Goal: Task Accomplishment & Management: Use online tool/utility

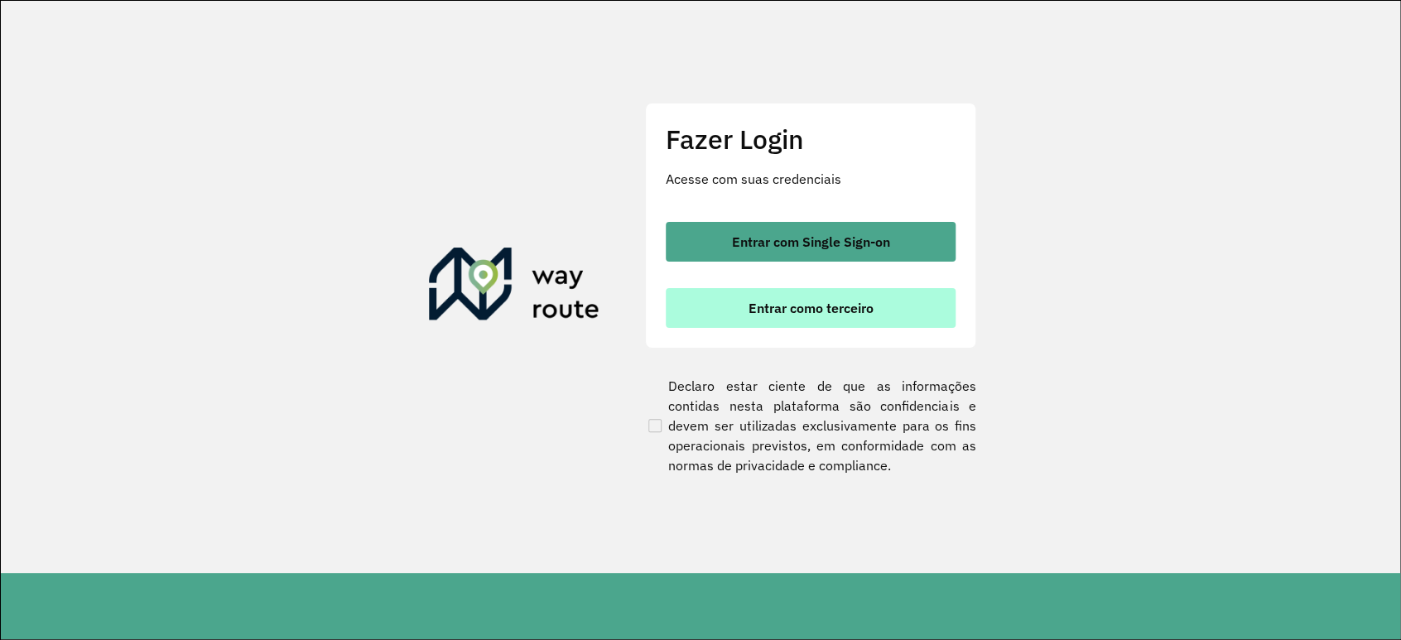
click at [785, 306] on span "Entrar como terceiro" at bounding box center [810, 307] width 125 height 13
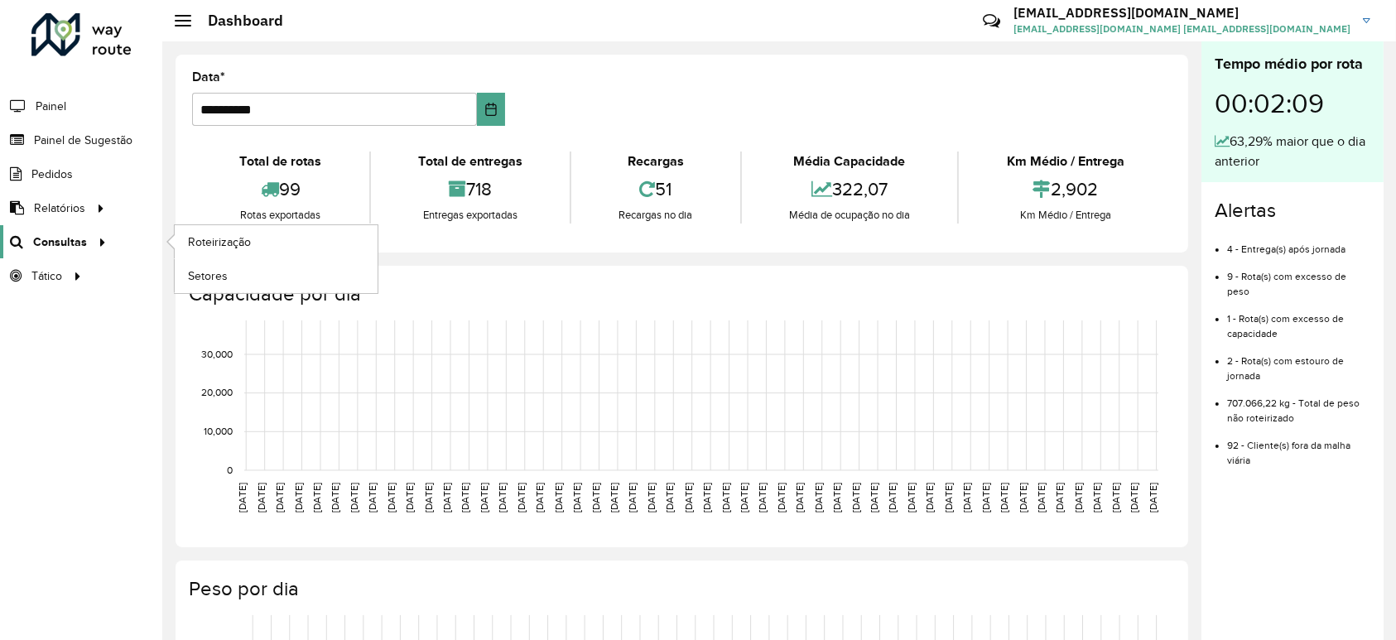
click at [46, 235] on span "Consultas" at bounding box center [60, 241] width 54 height 17
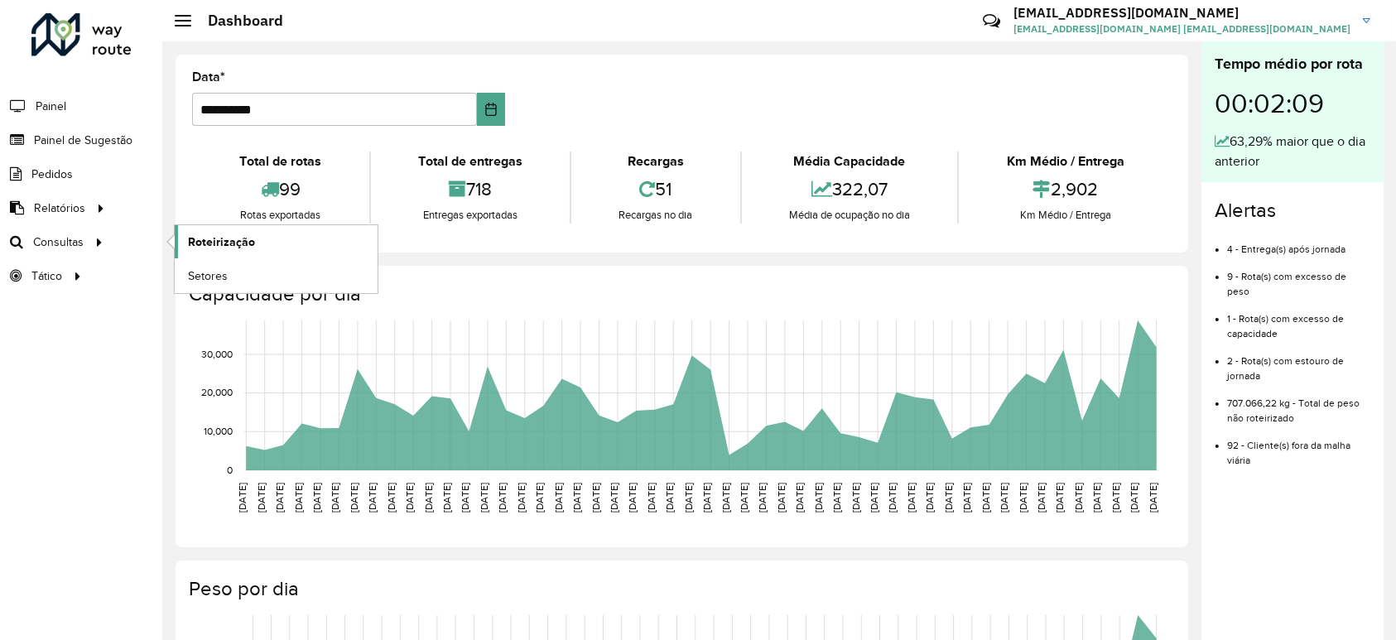
click at [195, 242] on span "Roteirização" at bounding box center [221, 241] width 67 height 17
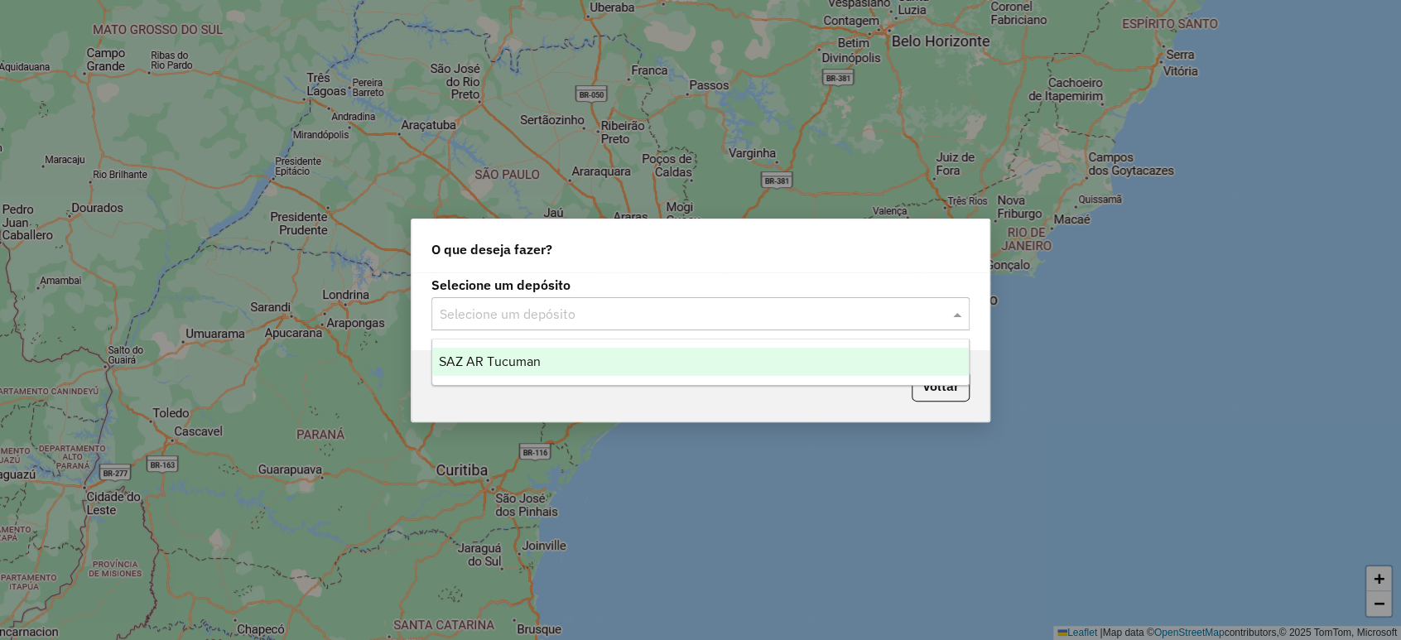
click at [594, 313] on input "text" at bounding box center [684, 315] width 488 height 20
click at [574, 355] on div "SAZ AR Tucuman" at bounding box center [700, 362] width 536 height 28
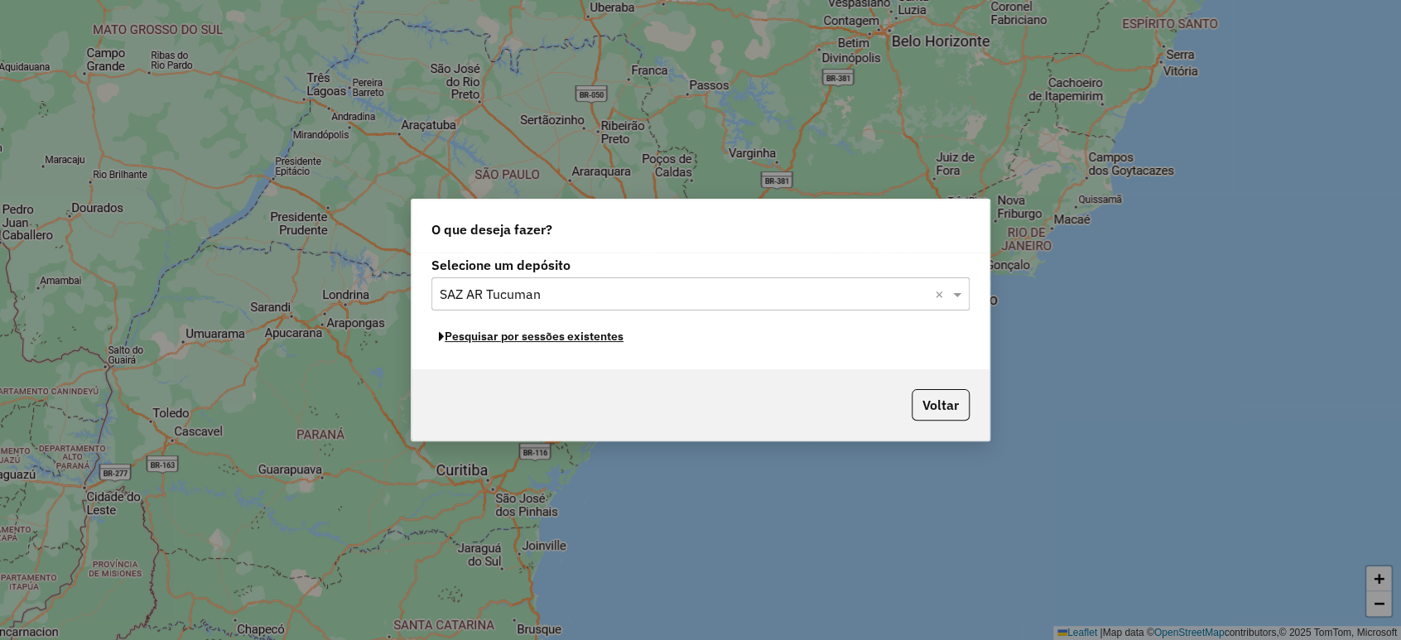
click at [565, 336] on button "Pesquisar por sessões existentes" at bounding box center [531, 337] width 200 height 26
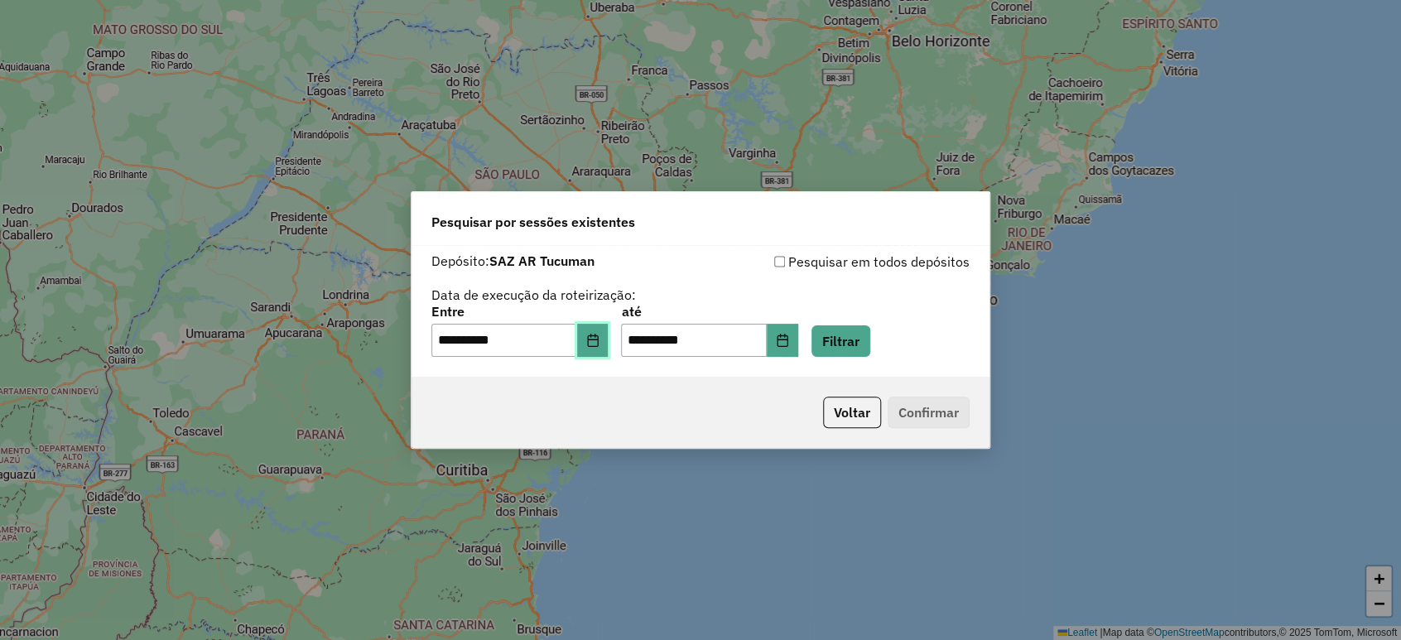
click at [599, 344] on icon "Choose Date" at bounding box center [592, 340] width 13 height 13
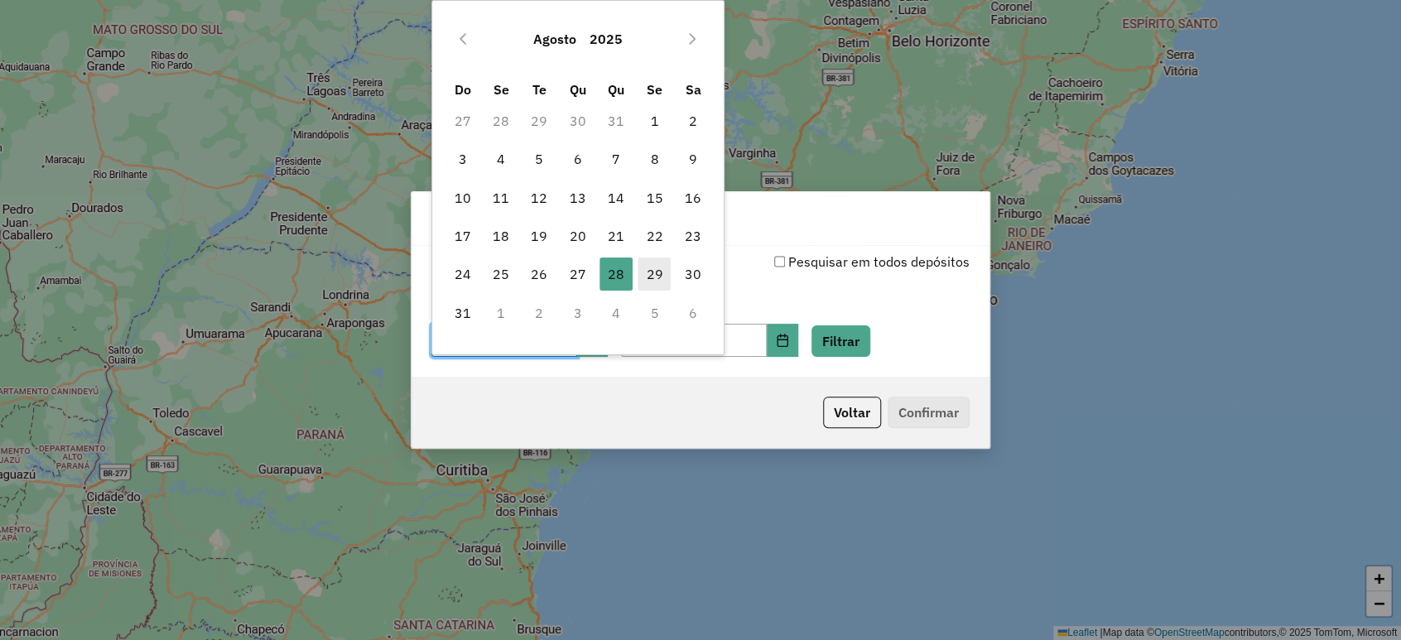
click at [652, 273] on span "29" at bounding box center [654, 273] width 33 height 33
type input "**********"
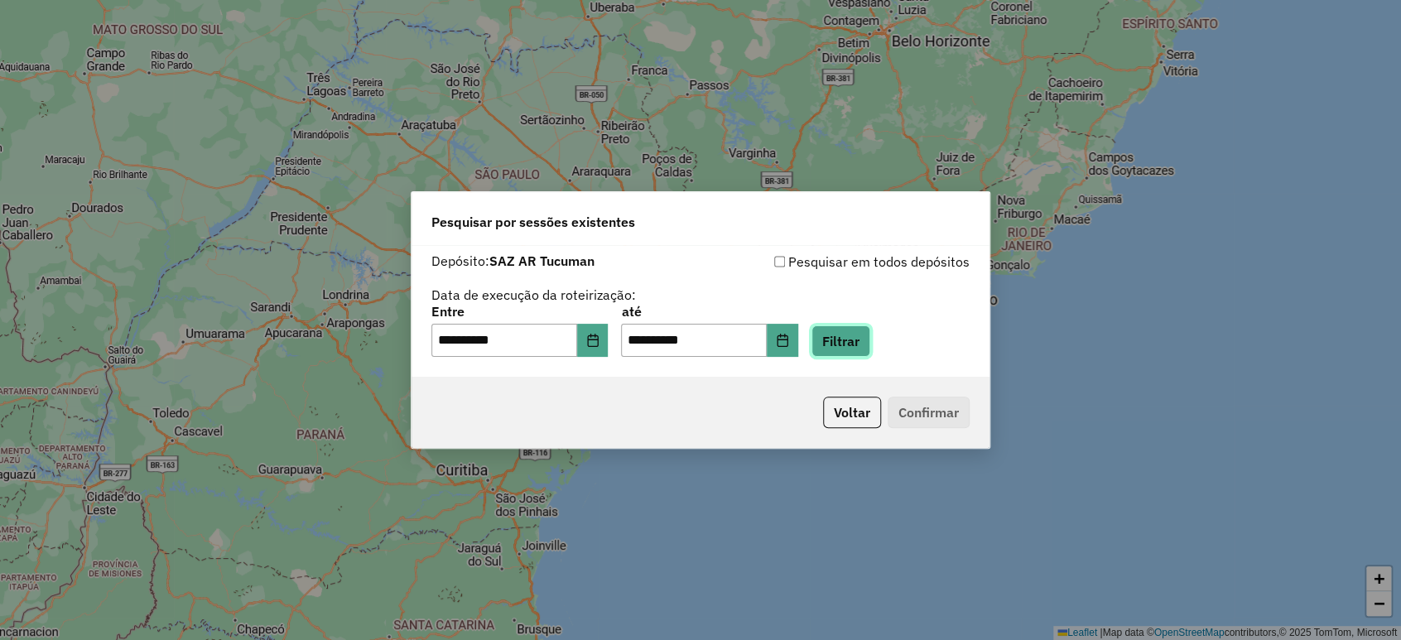
click at [862, 344] on button "Filtrar" at bounding box center [840, 340] width 59 height 31
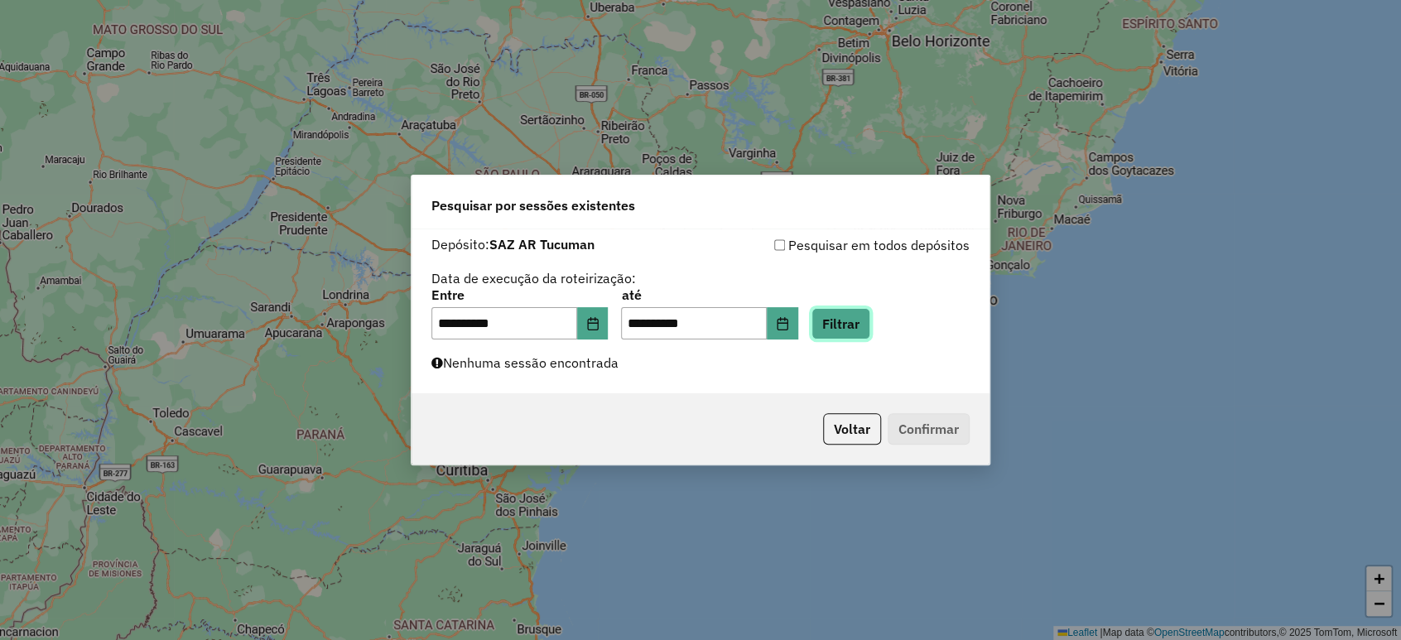
click at [870, 319] on button "Filtrar" at bounding box center [840, 323] width 59 height 31
click at [869, 331] on button "Filtrar" at bounding box center [840, 323] width 59 height 31
click at [868, 336] on button "Filtrar" at bounding box center [840, 323] width 59 height 31
click at [867, 325] on button "Filtrar" at bounding box center [840, 323] width 59 height 31
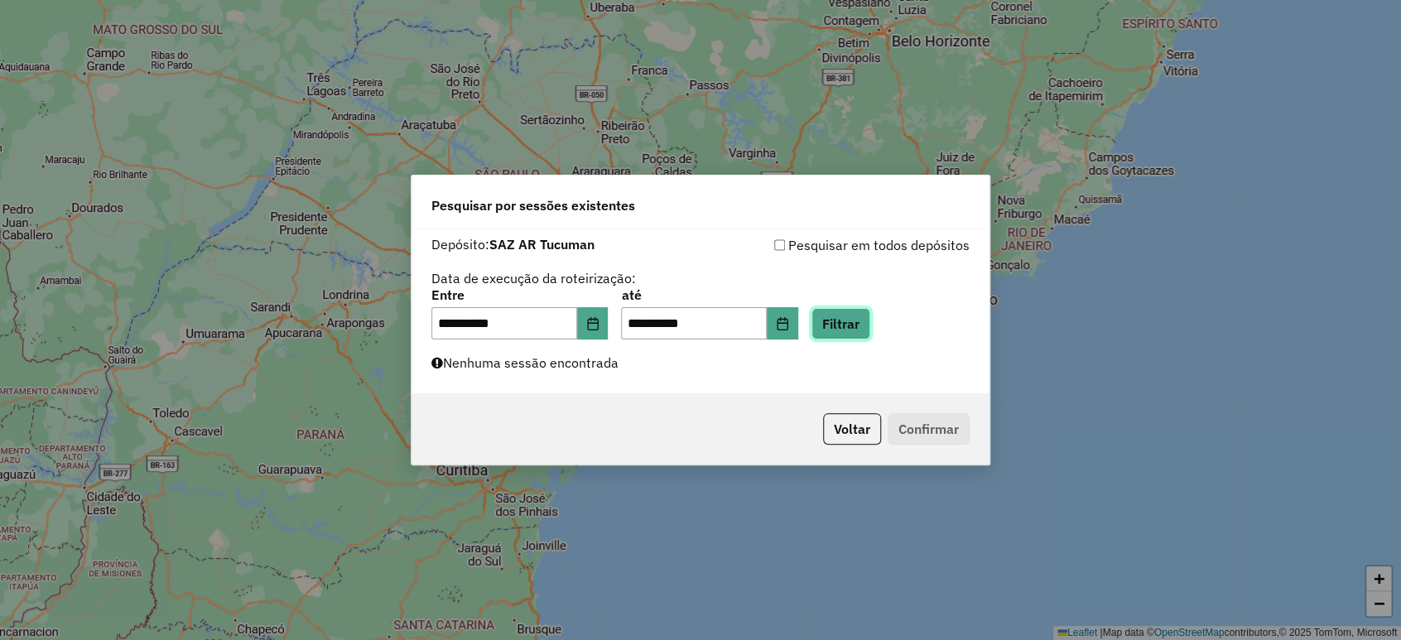
click at [867, 325] on button "Filtrar" at bounding box center [840, 323] width 59 height 31
click at [866, 336] on button "Filtrar" at bounding box center [840, 323] width 59 height 31
click at [864, 321] on button "Filtrar" at bounding box center [840, 323] width 59 height 31
click at [870, 325] on button "Filtrar" at bounding box center [840, 323] width 59 height 31
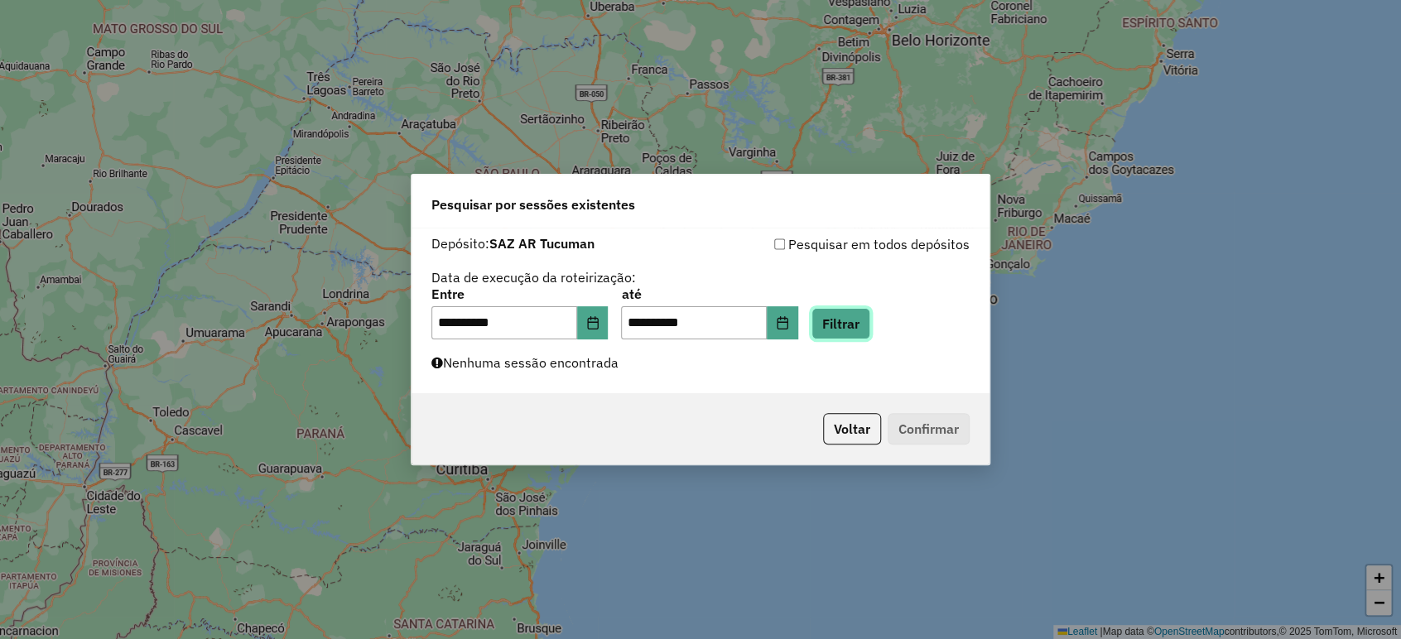
click at [861, 318] on button "Filtrar" at bounding box center [840, 323] width 59 height 31
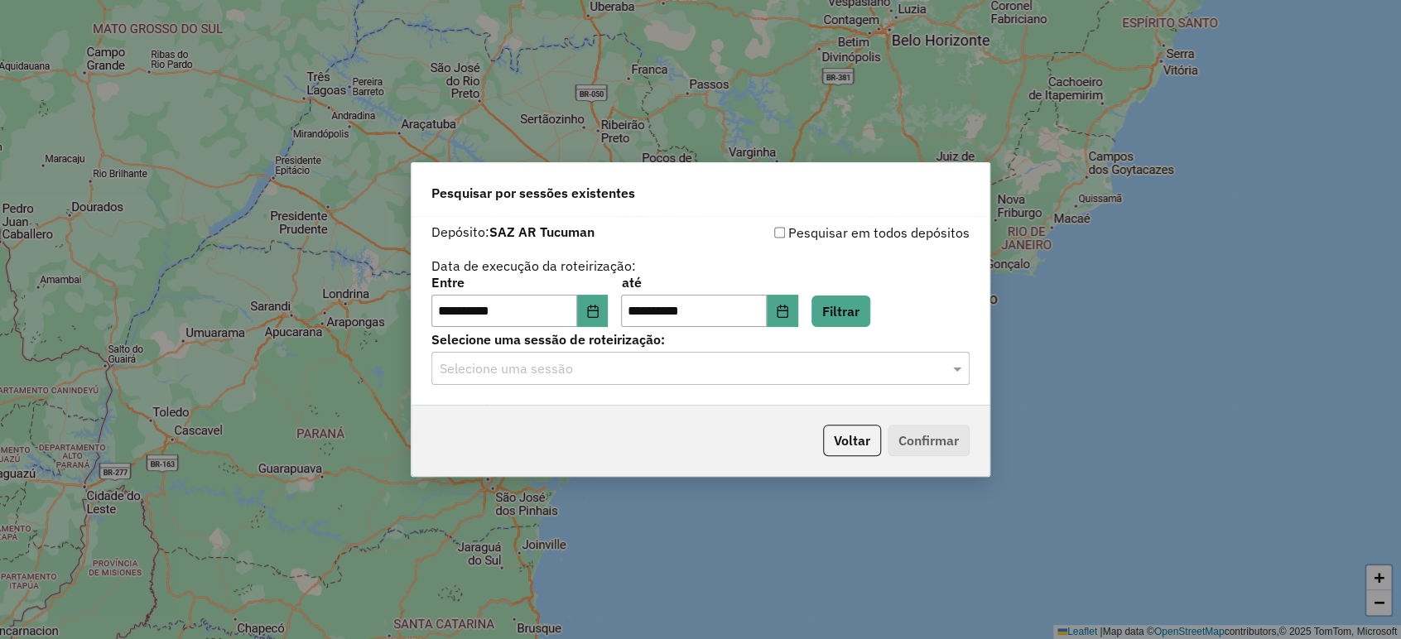
click at [655, 368] on input "text" at bounding box center [684, 369] width 488 height 20
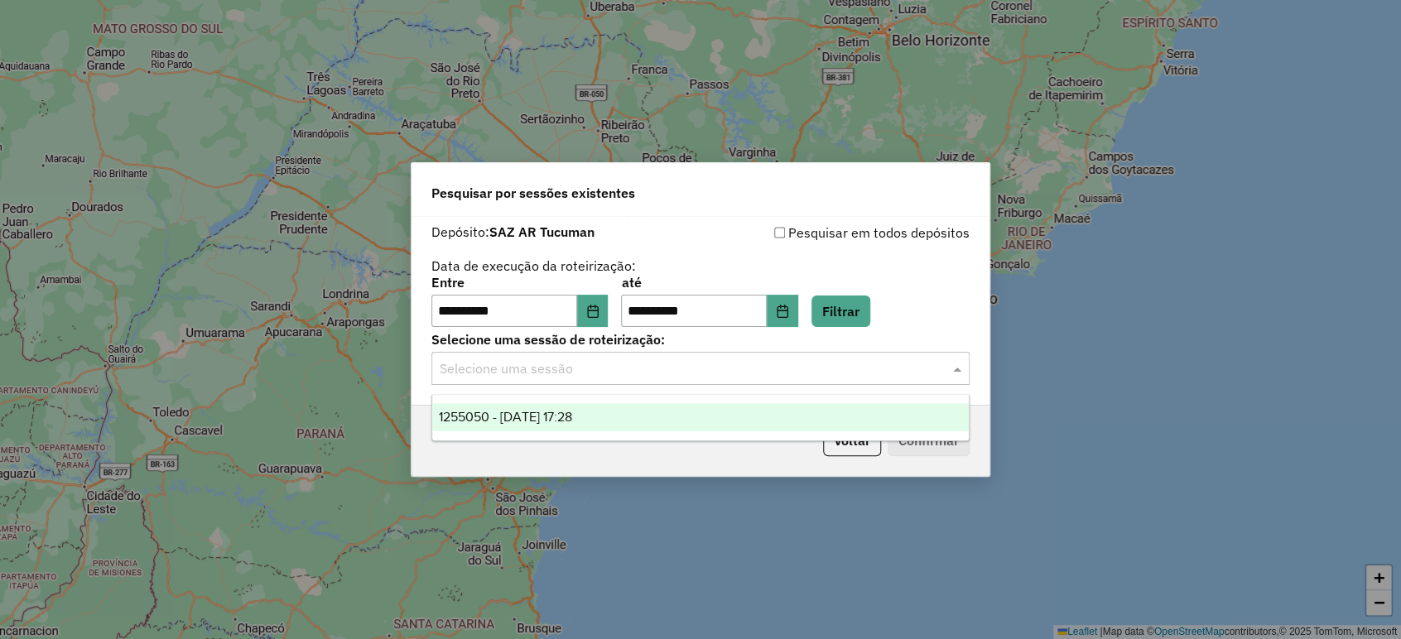
click at [624, 410] on div "1255050 - 29/08/2025 17:28" at bounding box center [700, 417] width 536 height 28
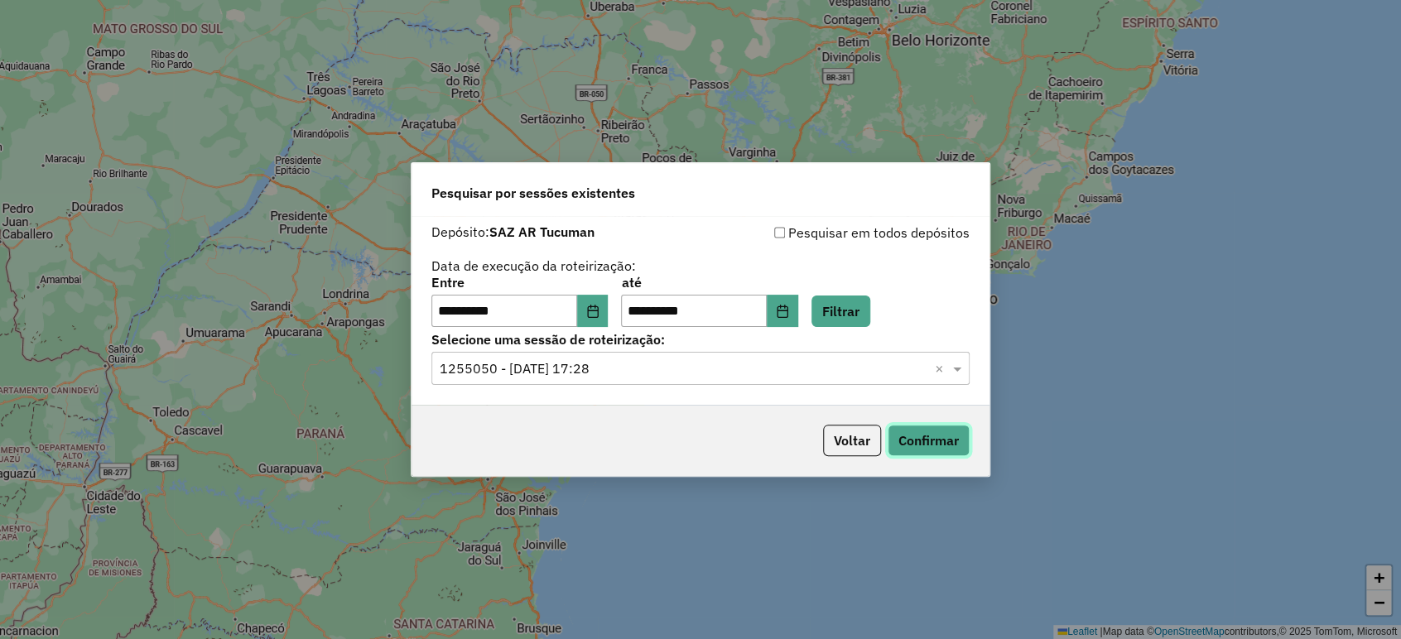
click at [914, 446] on button "Confirmar" at bounding box center [929, 440] width 82 height 31
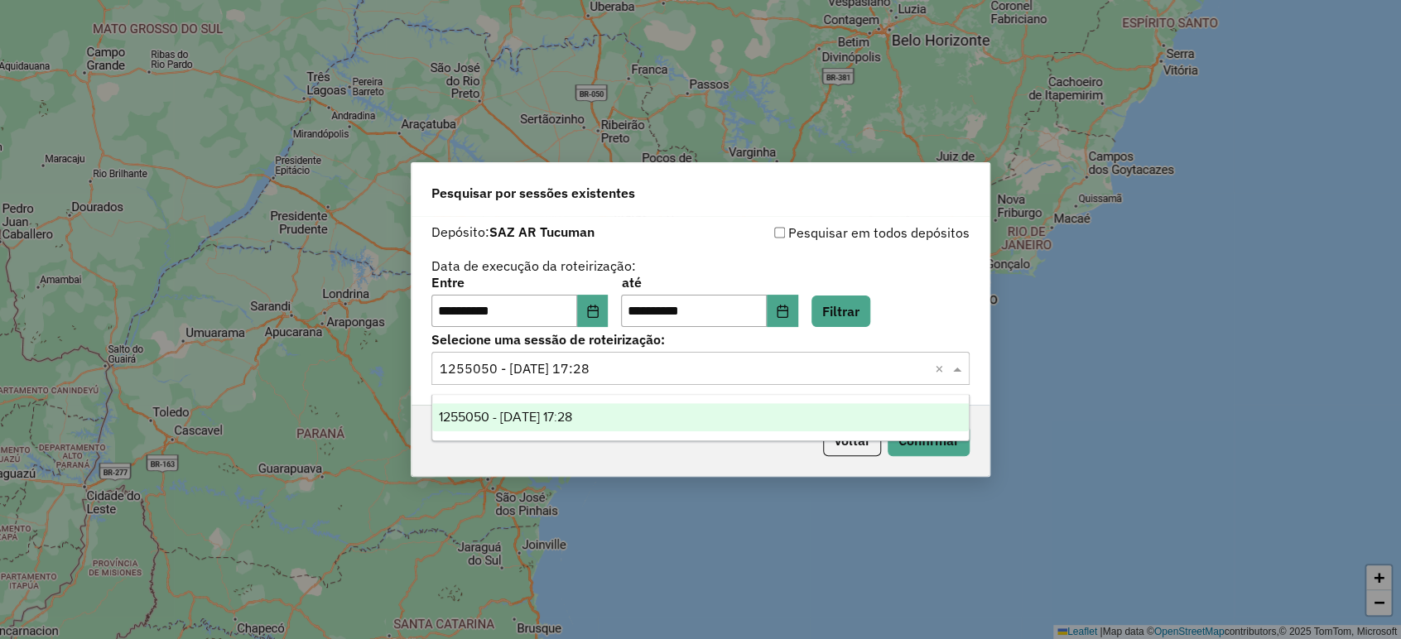
click at [748, 363] on input "text" at bounding box center [684, 369] width 488 height 20
click at [868, 306] on button "Filtrar" at bounding box center [840, 311] width 59 height 31
click at [667, 363] on input "text" at bounding box center [684, 369] width 488 height 20
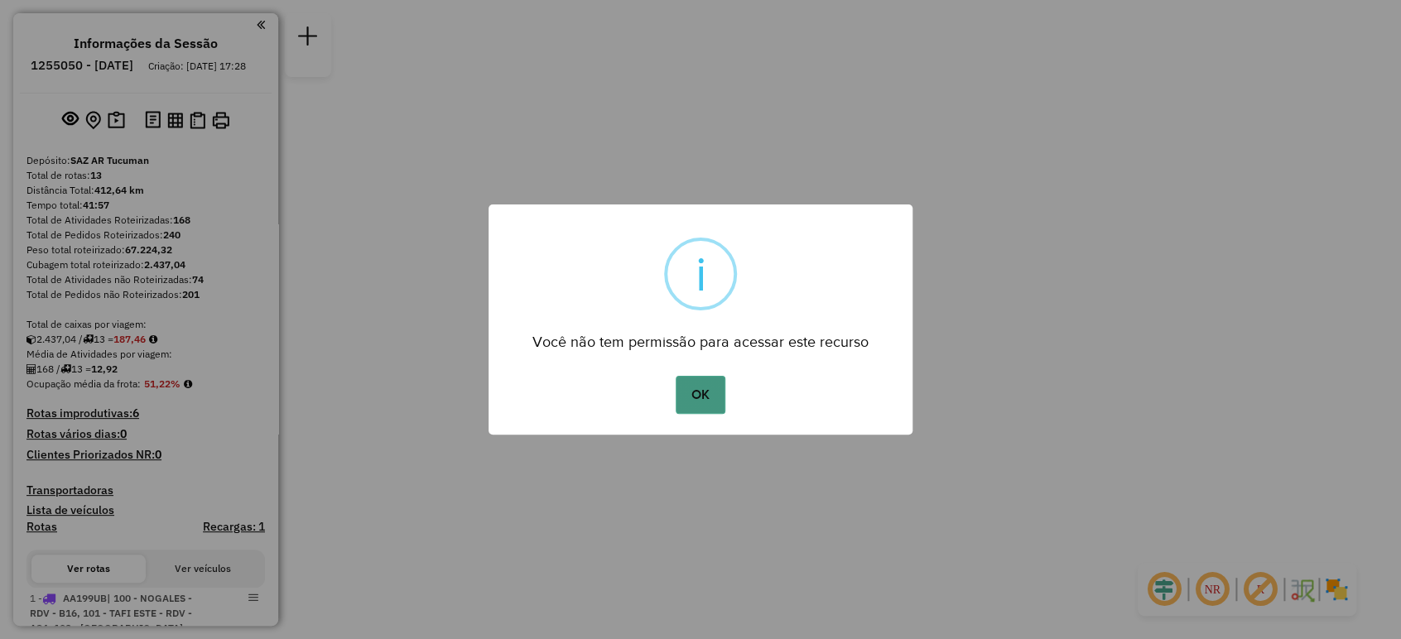
click at [702, 409] on button "OK" at bounding box center [700, 395] width 49 height 38
click at [697, 402] on button "OK" at bounding box center [700, 395] width 49 height 38
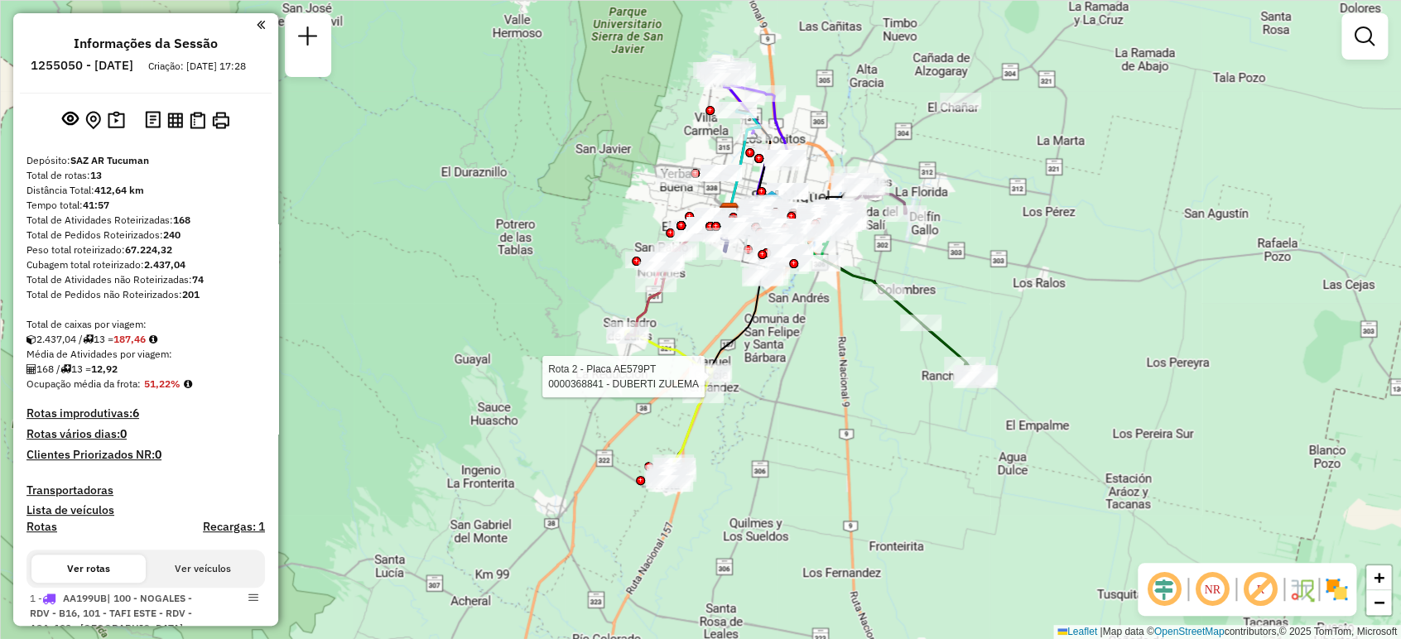
select select "**********"
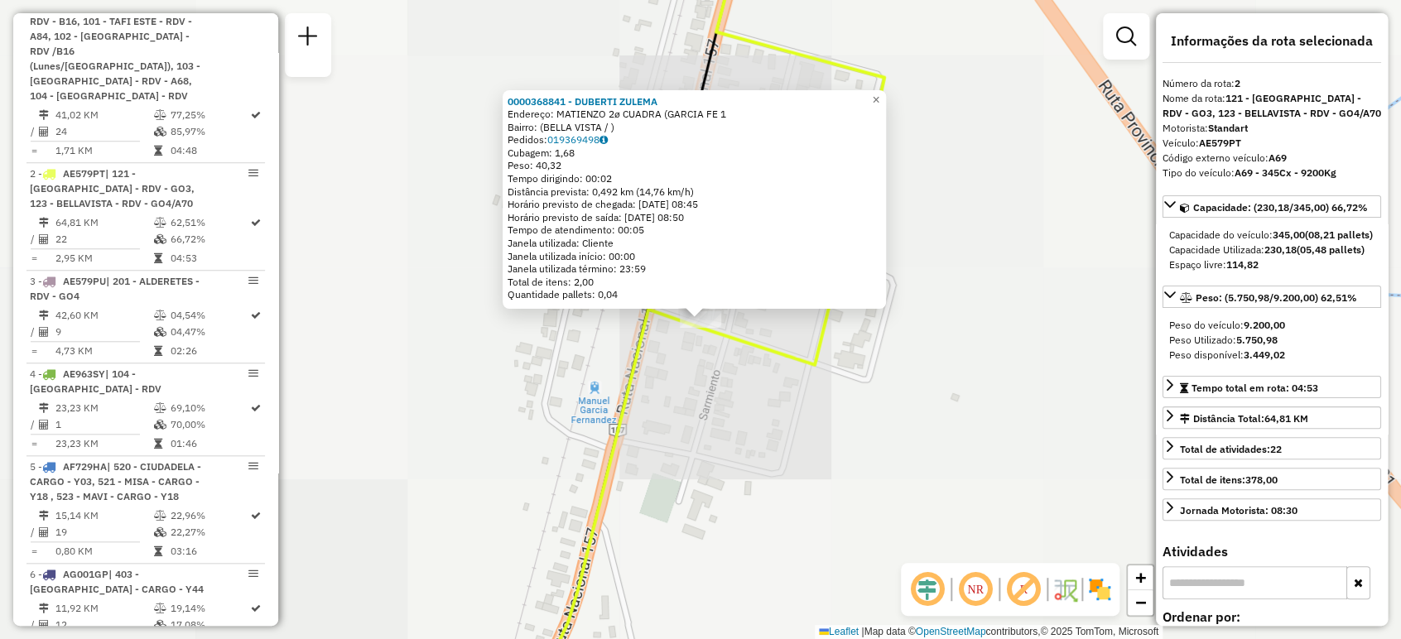
scroll to position [741, 0]
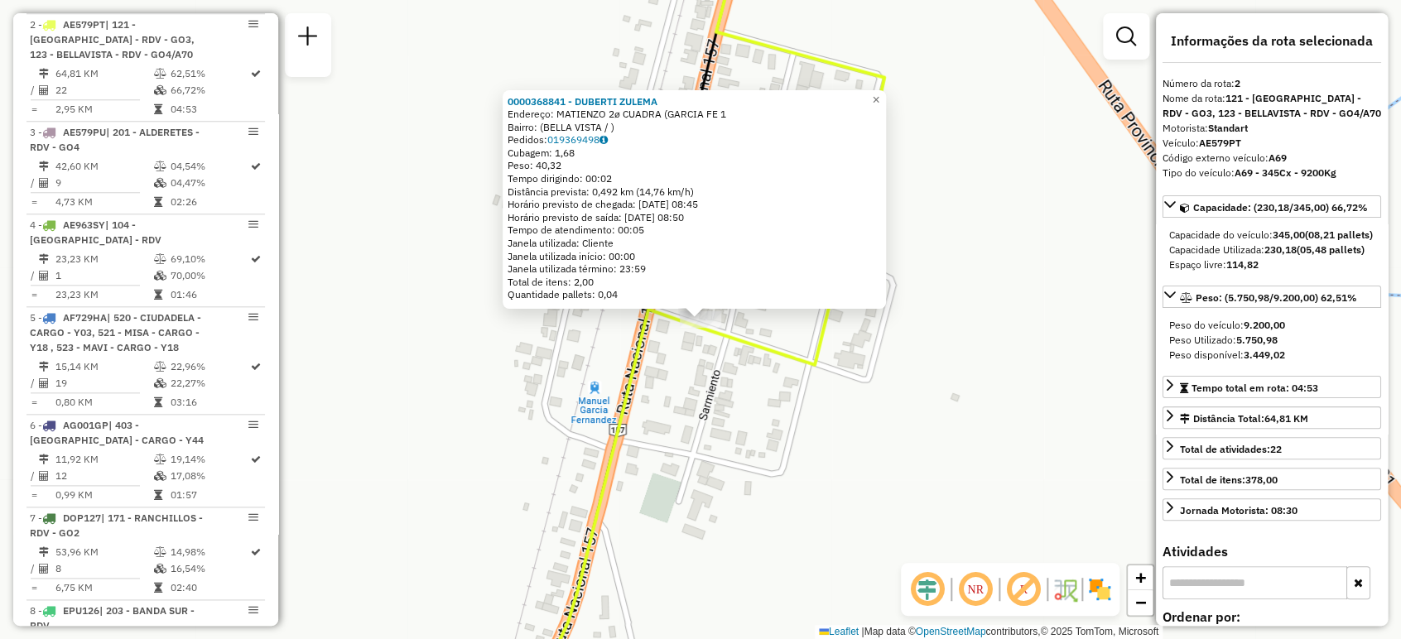
click at [749, 395] on div "0000368841 - DUBERTI ZULEMA Endereço: MATIENZO 2ø CUADRA (GARCIA FE 1 Bairro: (…" at bounding box center [700, 319] width 1401 height 639
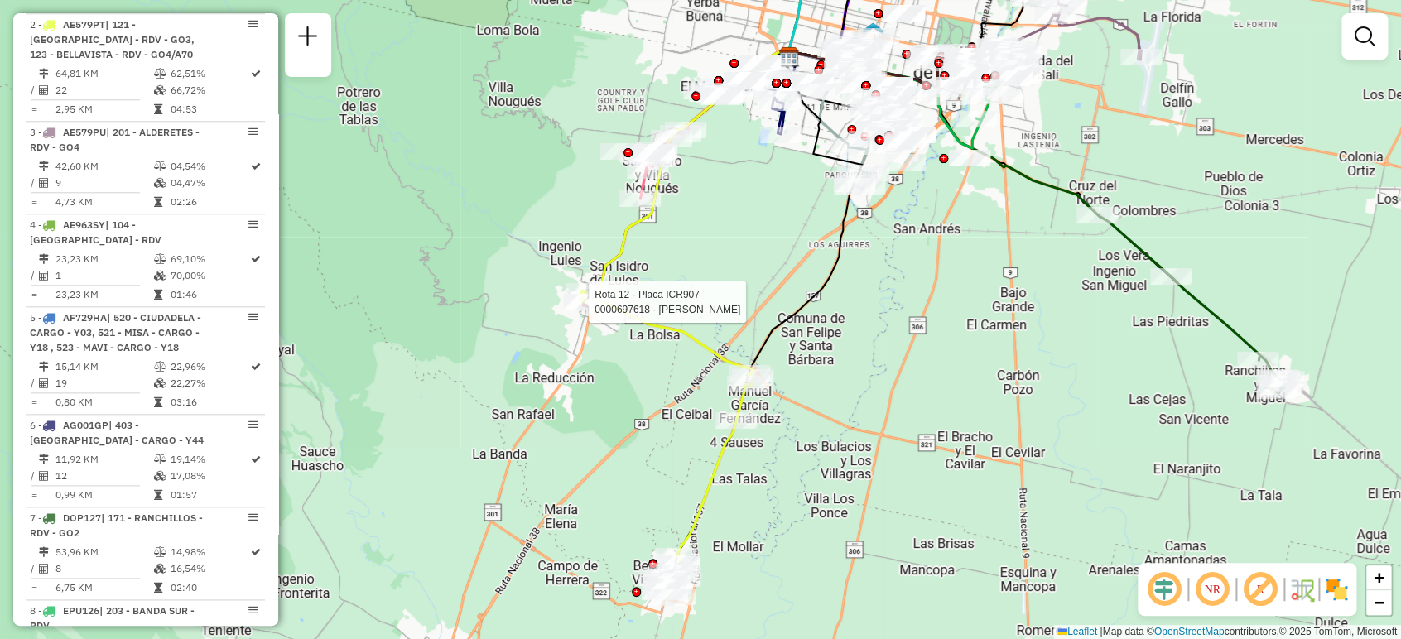
click at [587, 310] on div at bounding box center [583, 302] width 41 height 17
select select "**********"
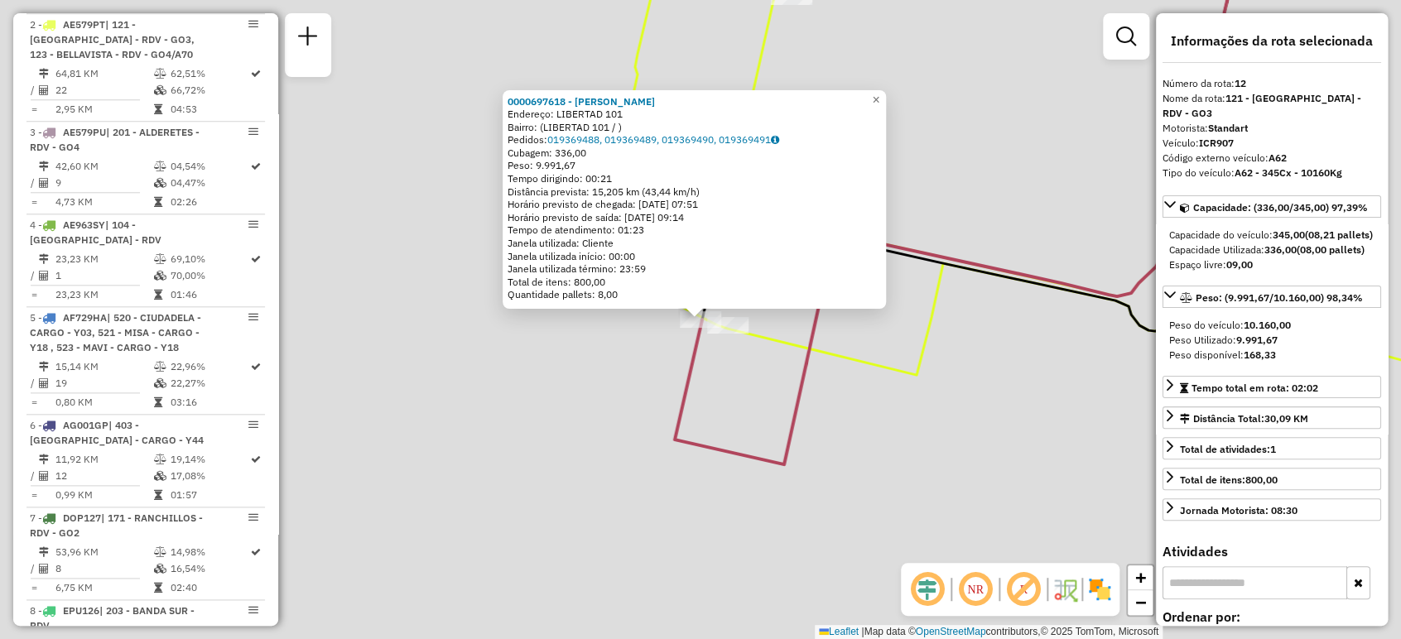
scroll to position [1587, 0]
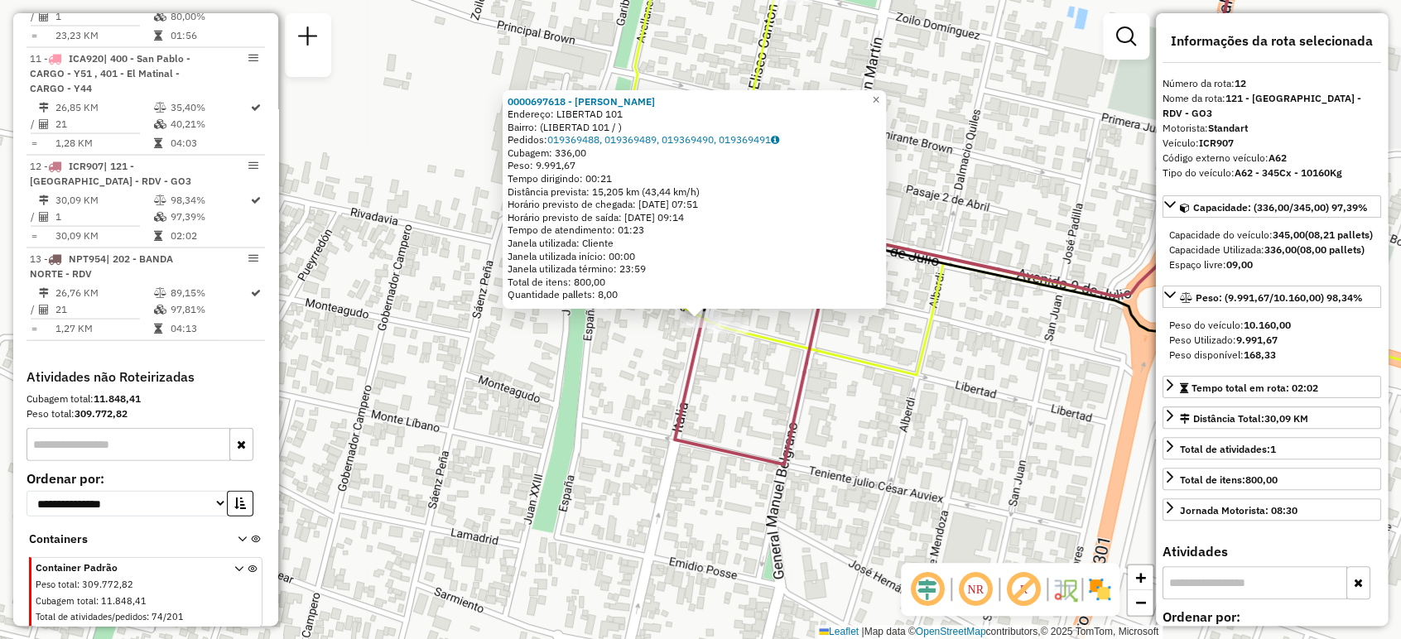
click at [634, 376] on div "0000697618 - Sidan Ricardo Nelson Endereço: LIBERTAD 101 Bairro: (LIBERTAD 101 …" at bounding box center [700, 319] width 1401 height 639
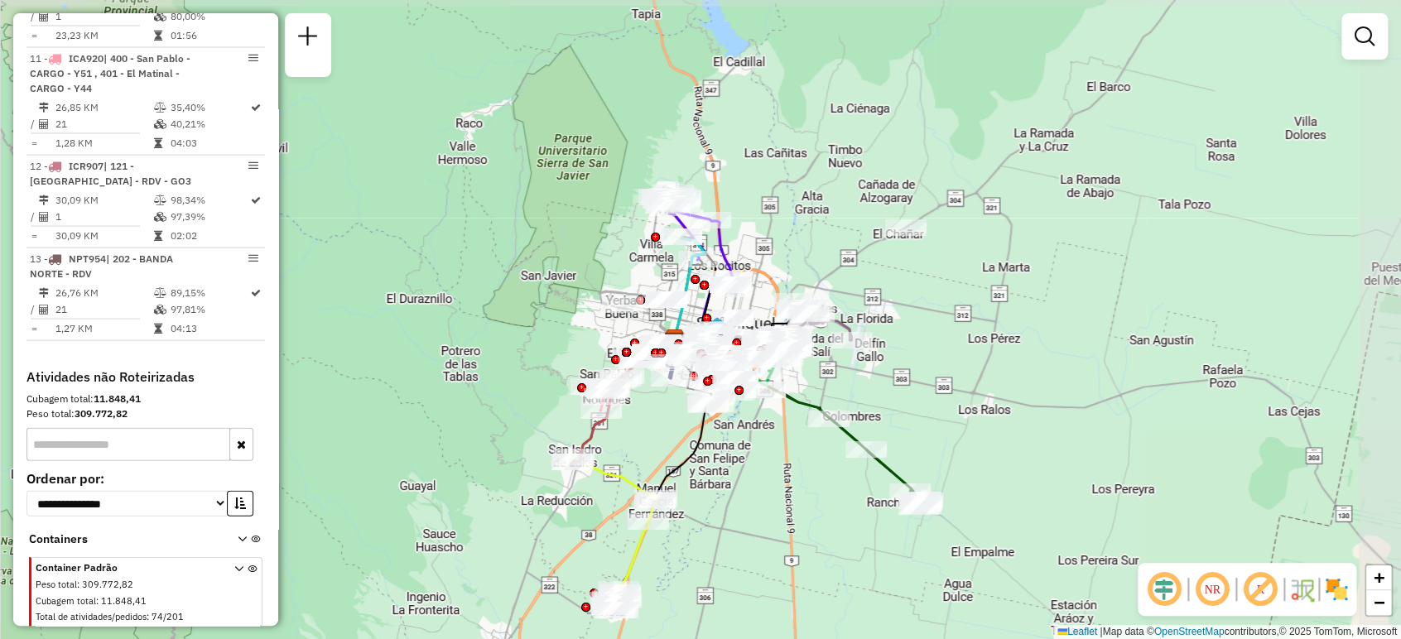
drag, startPoint x: 814, startPoint y: 137, endPoint x: 629, endPoint y: 234, distance: 208.9
click at [629, 234] on div "Janela de atendimento Grade de atendimento Capacidade Transportadoras Veículos …" at bounding box center [700, 319] width 1401 height 639
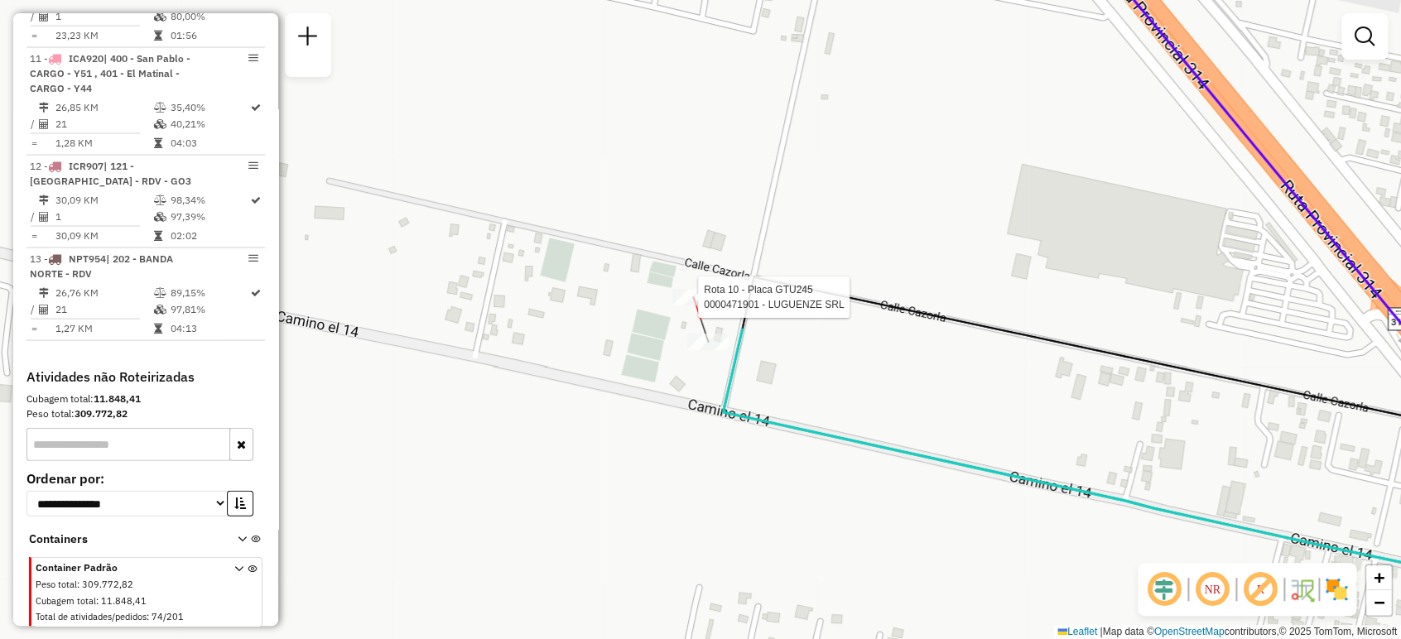
select select "**********"
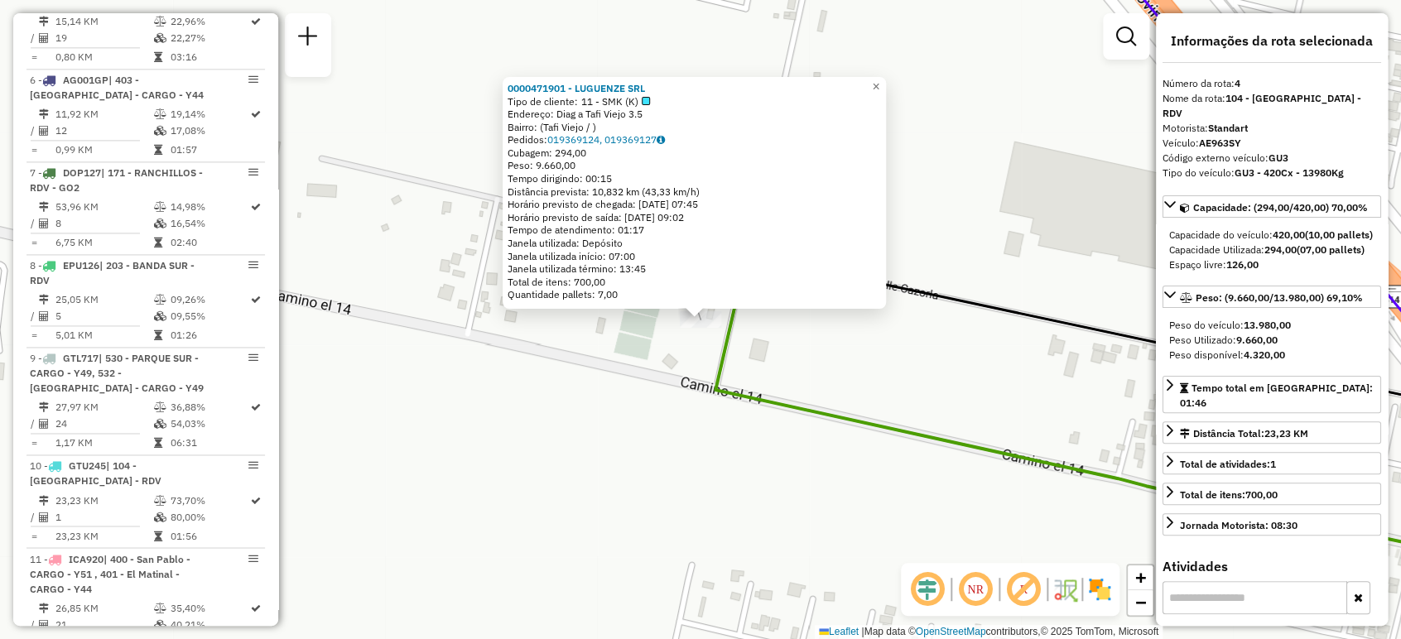
scroll to position [941, 0]
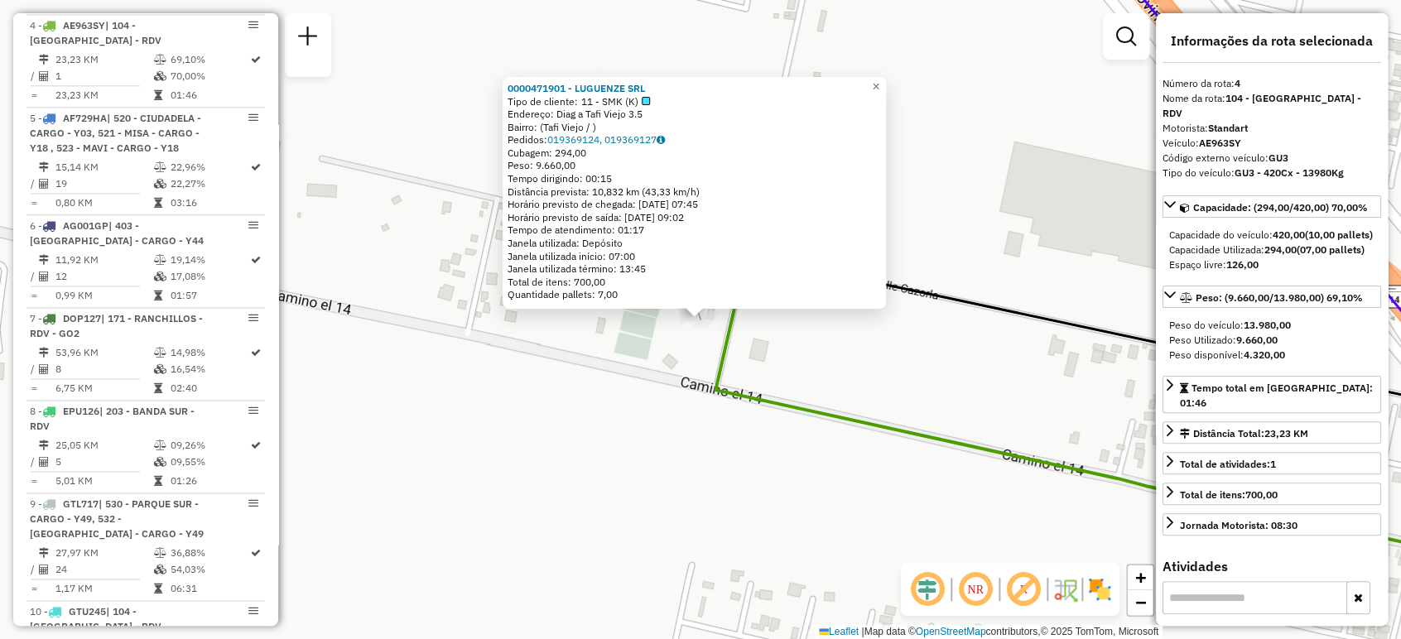
click at [639, 378] on div "0000471901 - LUGUENZE SRL Tipo de cliente: 11 - SMK (K) Endereço: Diag a Tafi V…" at bounding box center [700, 319] width 1401 height 639
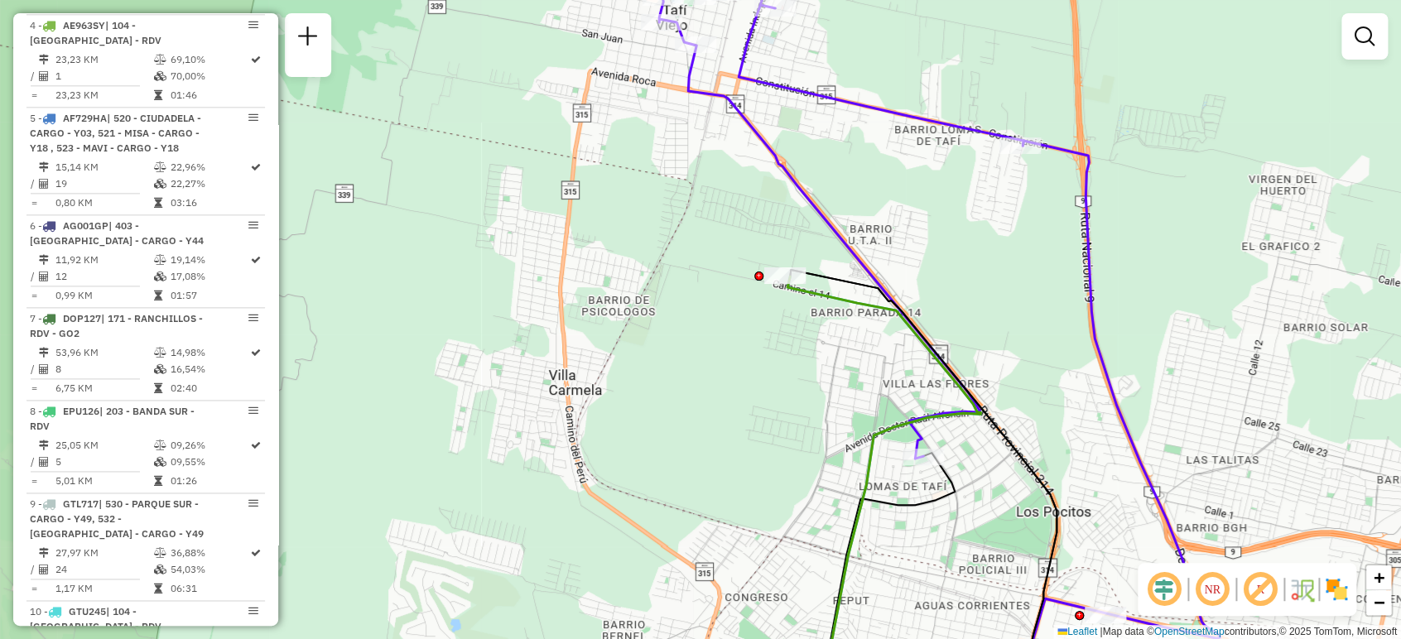
drag, startPoint x: 726, startPoint y: 237, endPoint x: 695, endPoint y: 253, distance: 34.8
click at [695, 253] on div "Janela de atendimento Grade de atendimento Capacidade Transportadoras Veículos …" at bounding box center [700, 319] width 1401 height 639
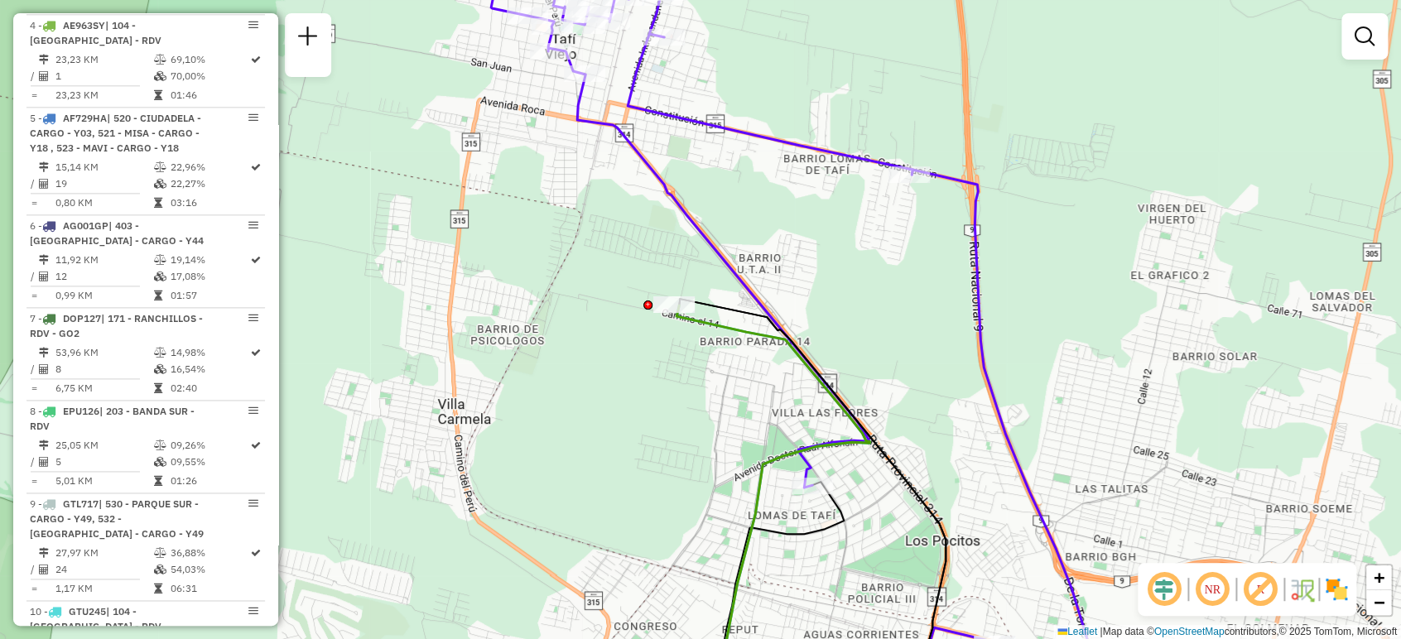
drag, startPoint x: 800, startPoint y: 414, endPoint x: 688, endPoint y: 439, distance: 114.5
click at [689, 445] on div "Janela de atendimento Grade de atendimento Capacidade Transportadoras Veículos …" at bounding box center [700, 319] width 1401 height 639
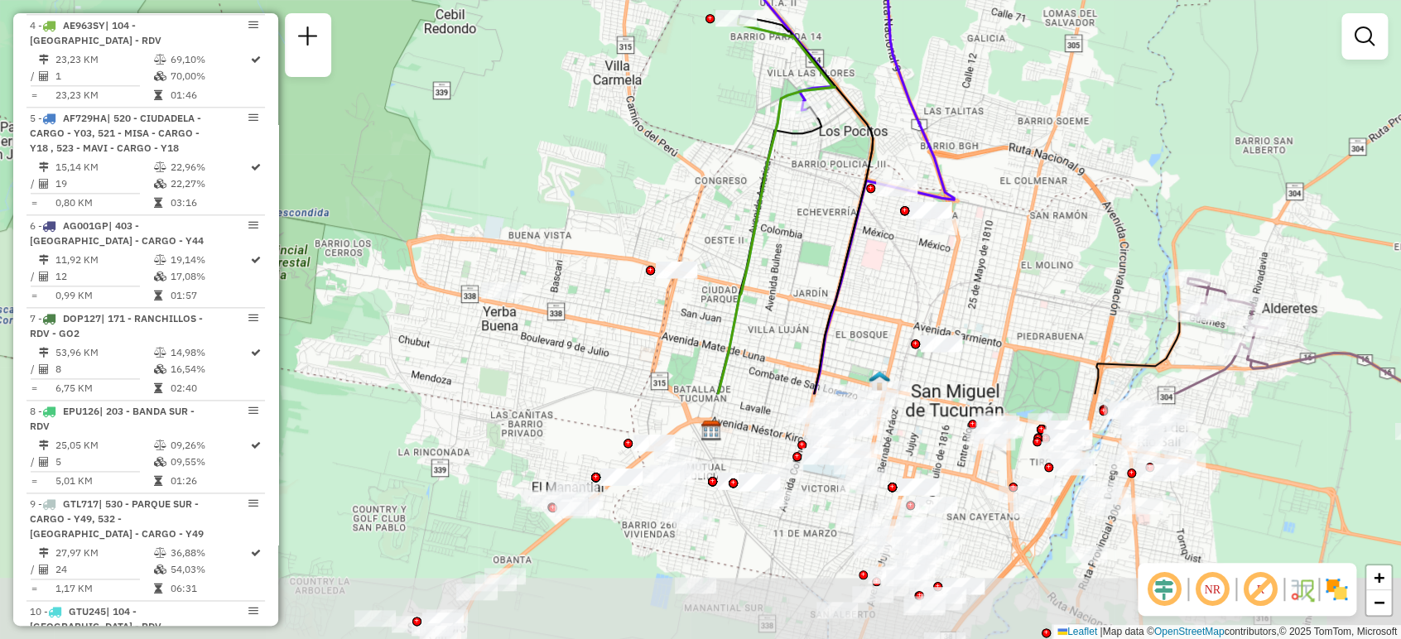
drag, startPoint x: 712, startPoint y: 407, endPoint x: 739, endPoint y: 94, distance: 313.3
click at [739, 94] on div "Janela de atendimento Grade de atendimento Capacidade Transportadoras Veículos …" at bounding box center [700, 319] width 1401 height 639
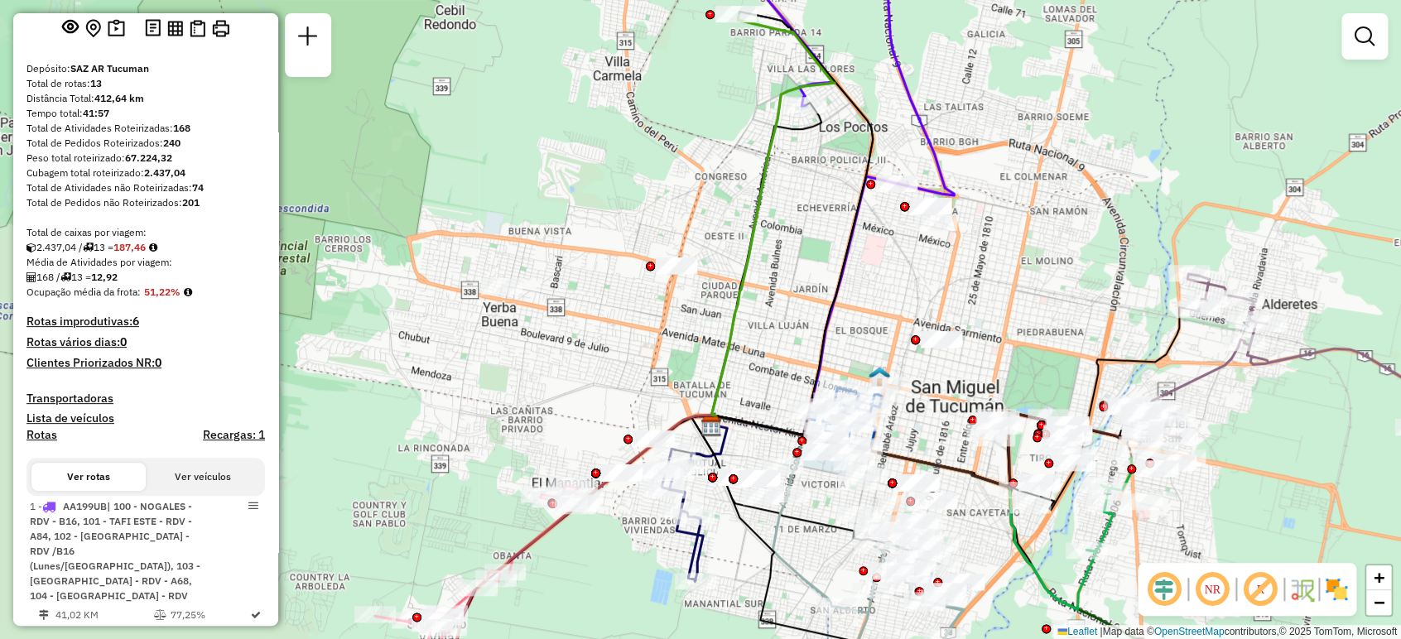
scroll to position [0, 0]
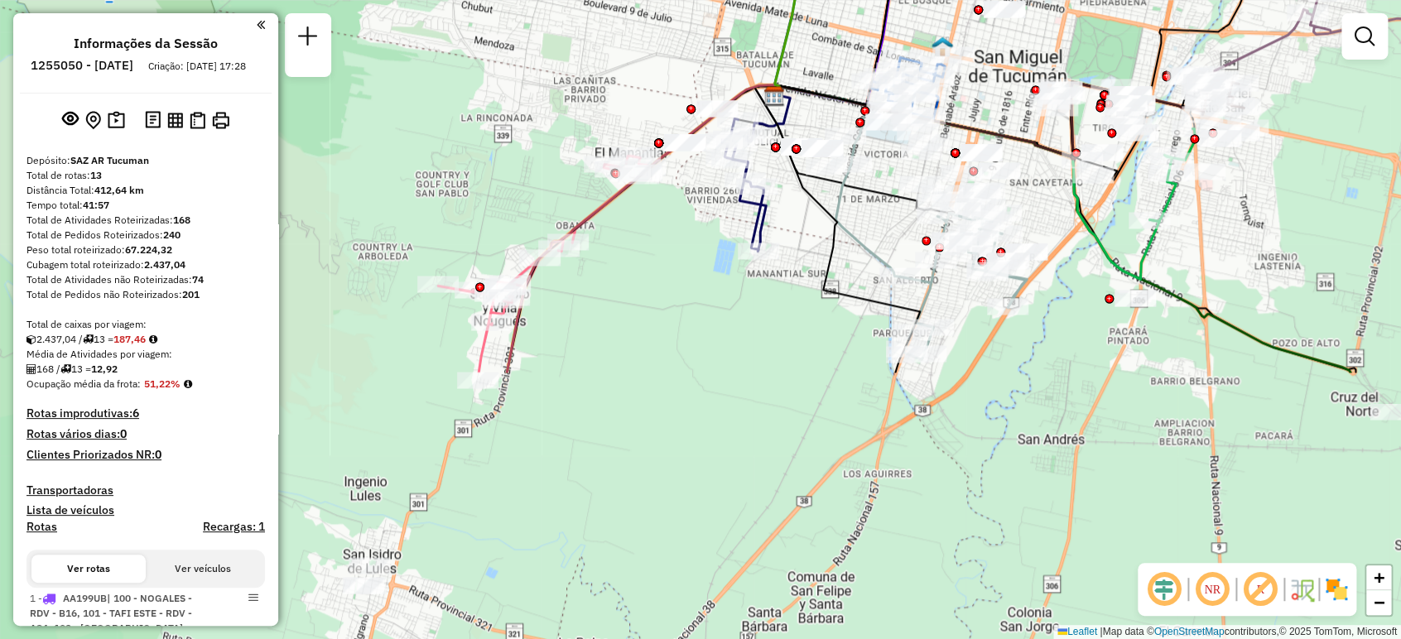
drag, startPoint x: 627, startPoint y: 517, endPoint x: 690, endPoint y: 186, distance: 336.3
click at [690, 186] on div "Janela de atendimento Grade de atendimento Capacidade Transportadoras Veículos …" at bounding box center [700, 319] width 1401 height 639
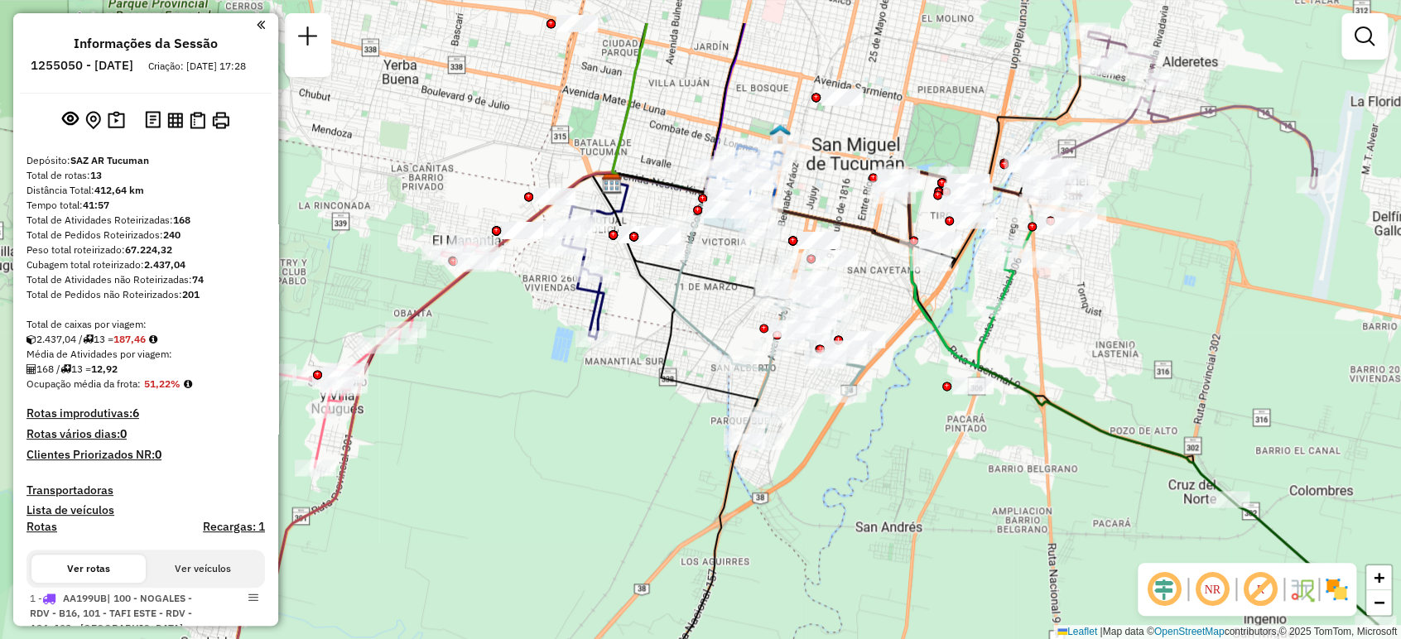
drag, startPoint x: 984, startPoint y: 373, endPoint x: 783, endPoint y: 475, distance: 225.1
click at [783, 475] on div "Janela de atendimento Grade de atendimento Capacidade Transportadoras Veículos …" at bounding box center [700, 319] width 1401 height 639
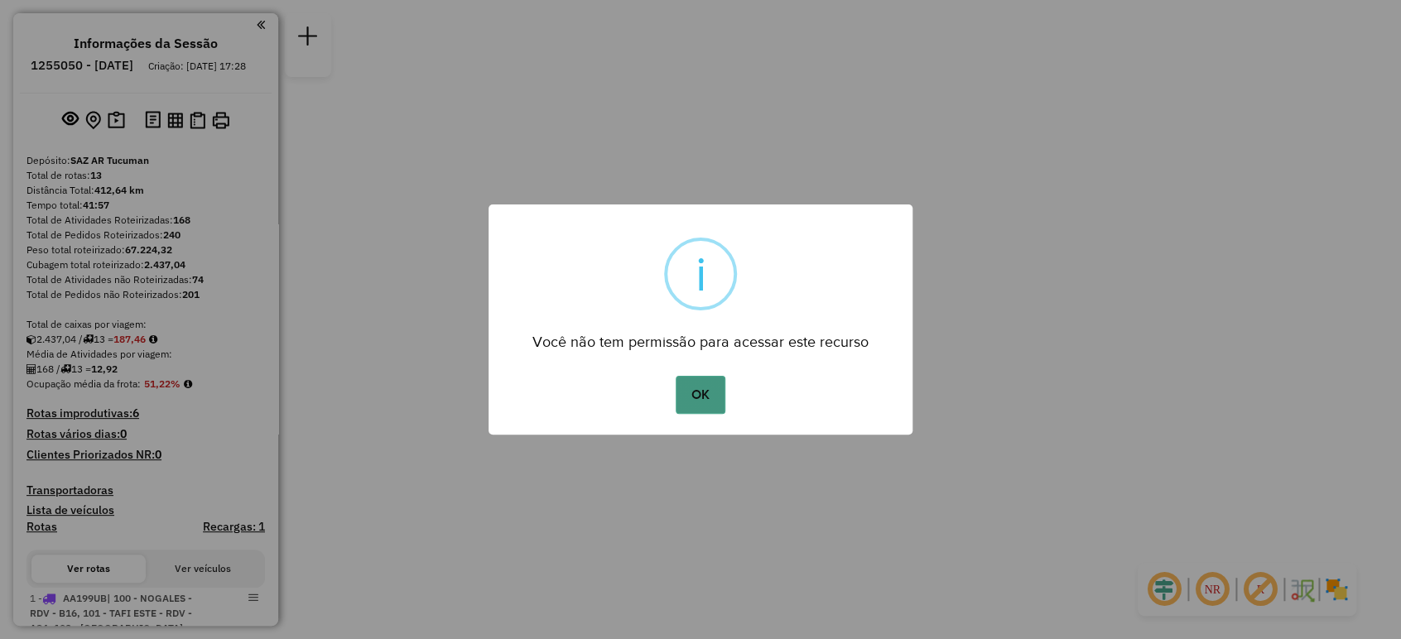
click at [719, 397] on button "OK" at bounding box center [700, 395] width 49 height 38
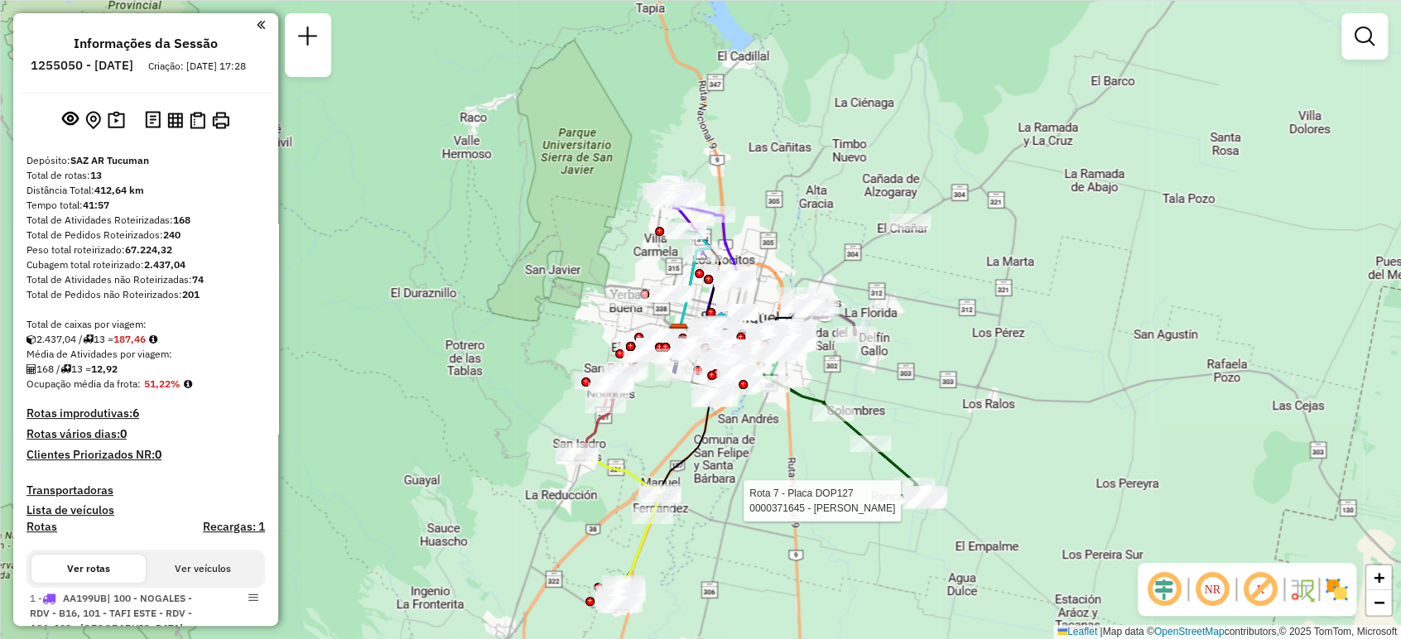
select select "**********"
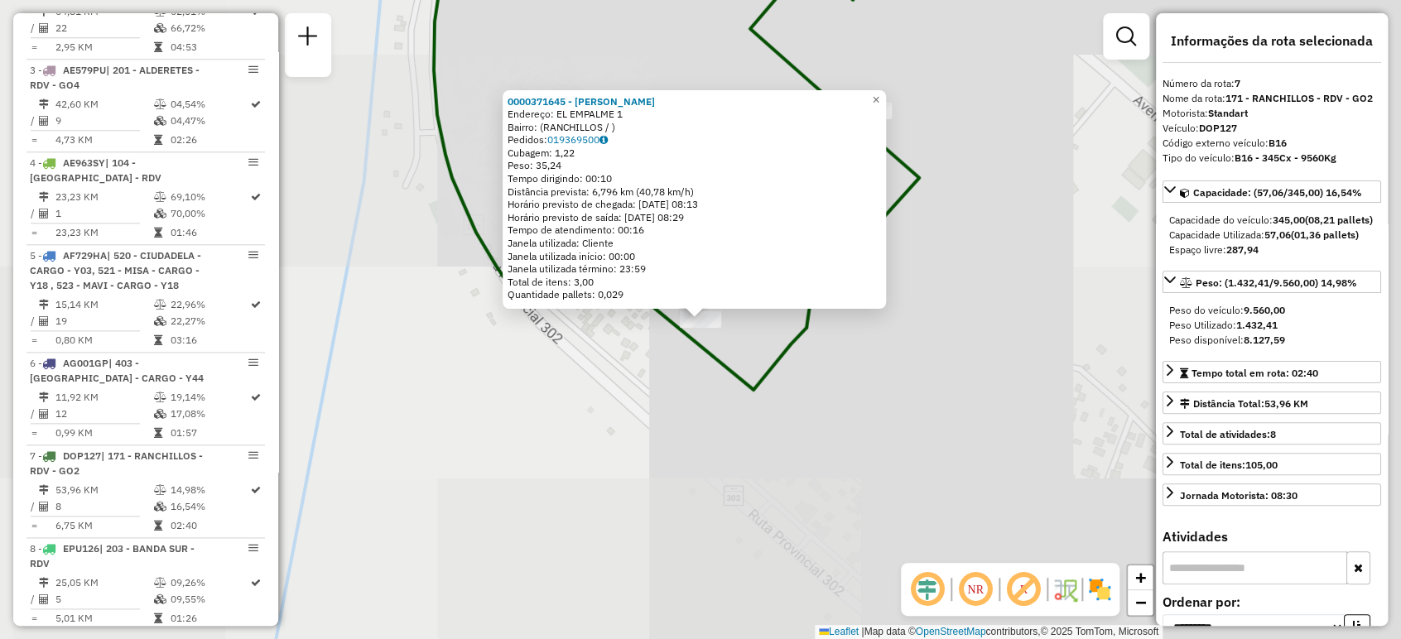
scroll to position [1234, 0]
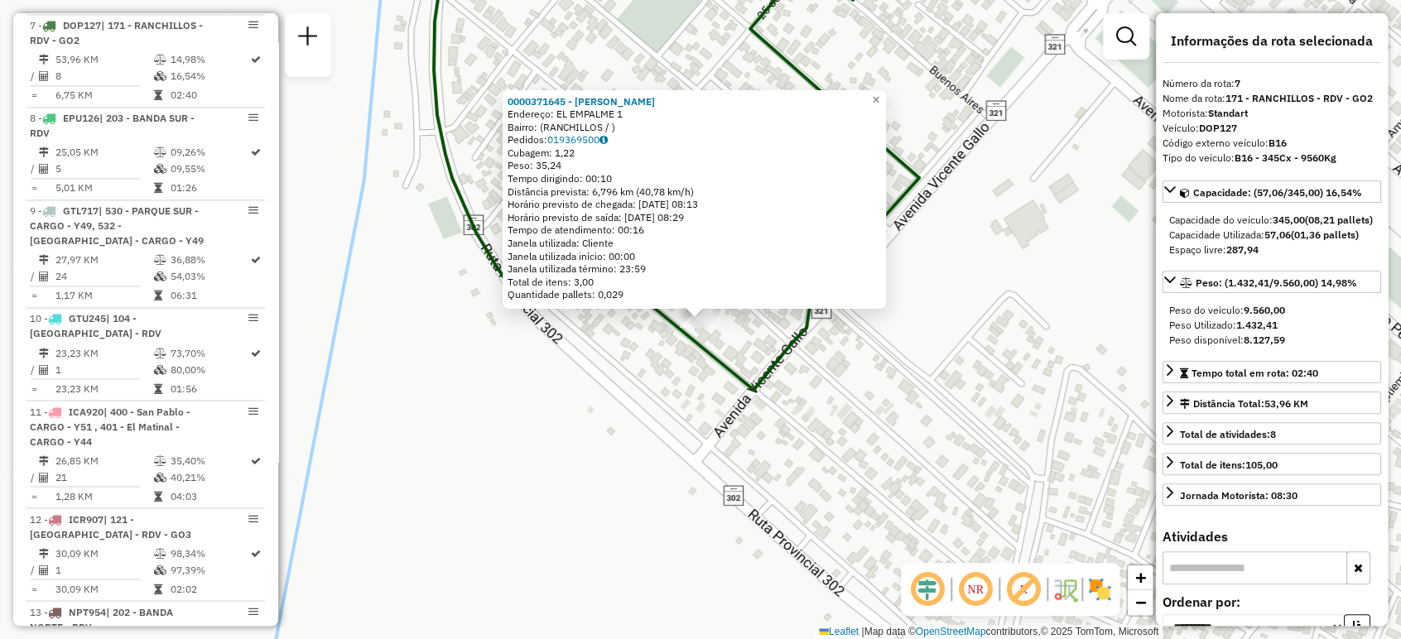
click at [799, 510] on div "0000371645 - PAEZ NANCY MABEL Endereço: EL EMPALME 1 Bairro: (RANCHILLOS / ) Pe…" at bounding box center [700, 319] width 1401 height 639
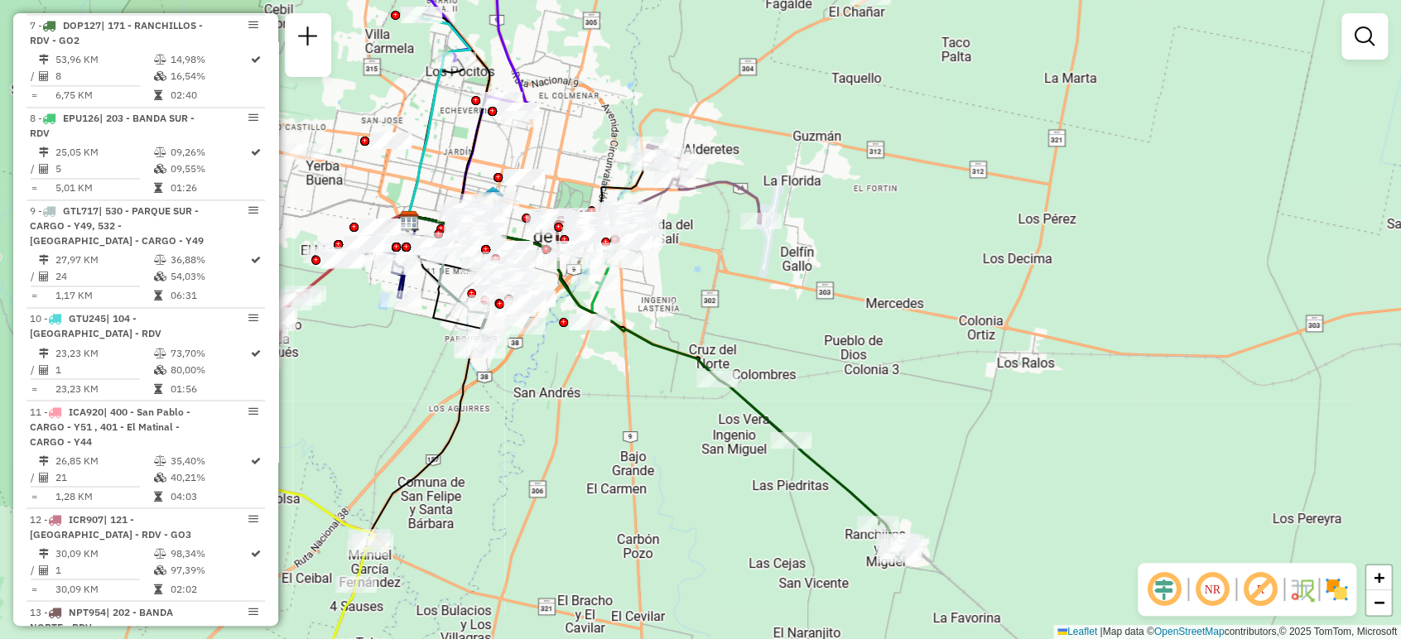
drag, startPoint x: 782, startPoint y: 357, endPoint x: 910, endPoint y: 418, distance: 142.2
click at [910, 418] on div "Janela de atendimento Grade de atendimento Capacidade Transportadoras Veículos …" at bounding box center [700, 319] width 1401 height 639
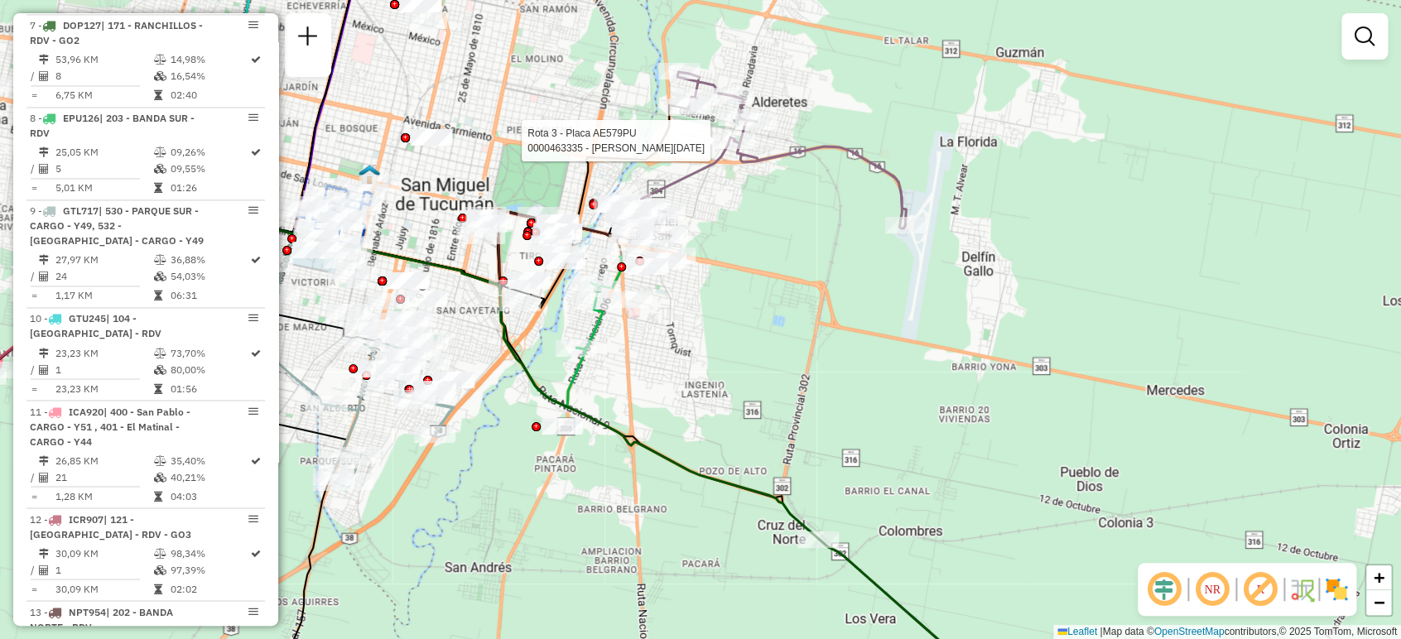
select select "**********"
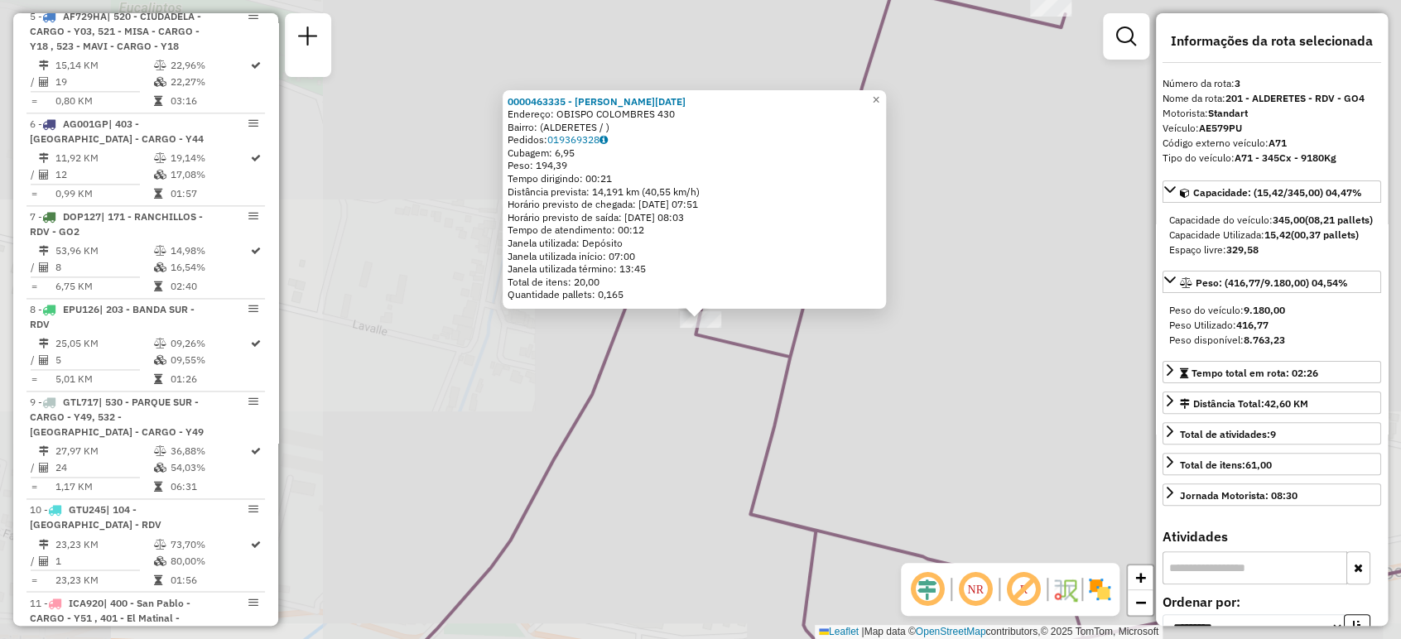
scroll to position [848, 0]
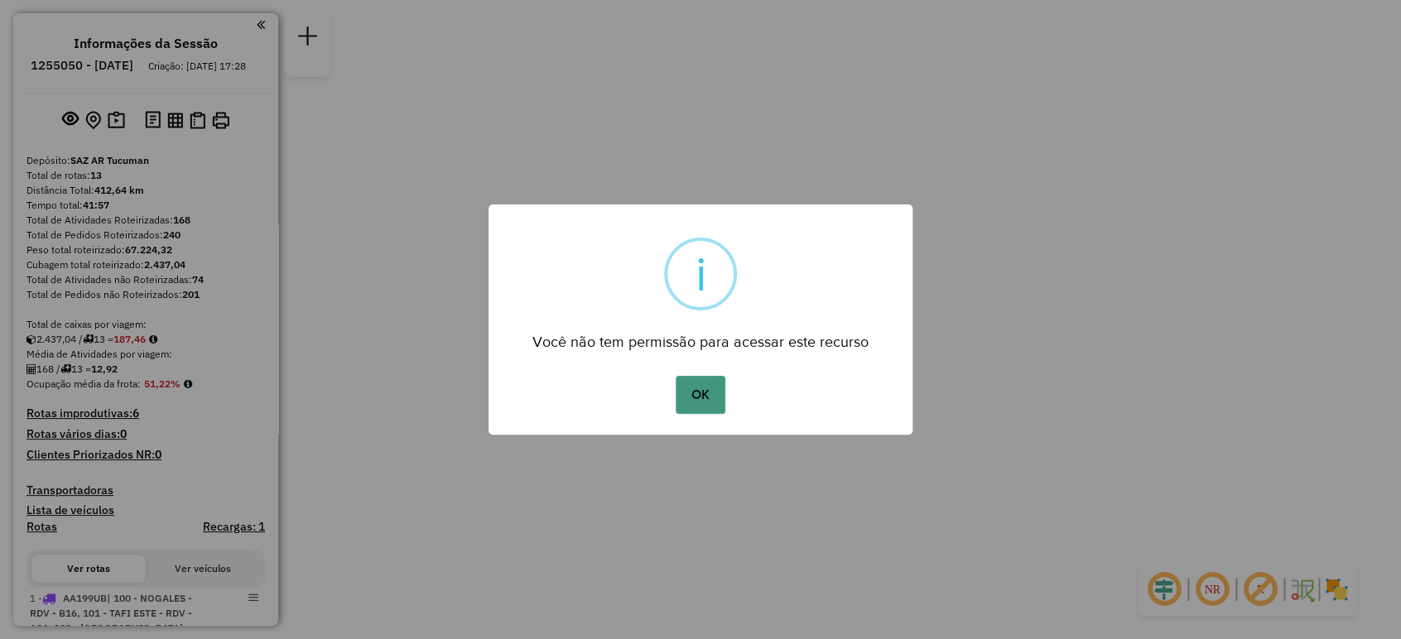
click at [690, 394] on button "OK" at bounding box center [700, 395] width 49 height 38
click at [712, 386] on button "OK" at bounding box center [700, 395] width 49 height 38
click at [698, 381] on button "OK" at bounding box center [700, 395] width 49 height 38
click at [721, 396] on button "OK" at bounding box center [700, 395] width 49 height 38
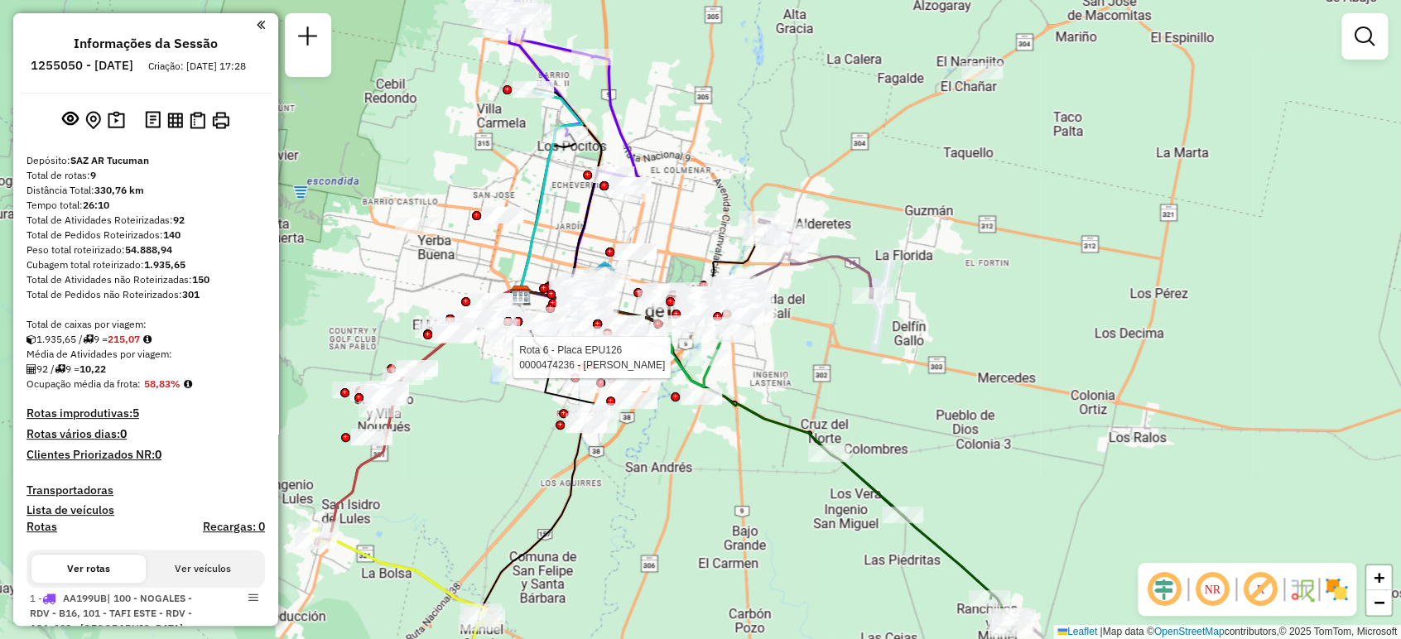
select select "**********"
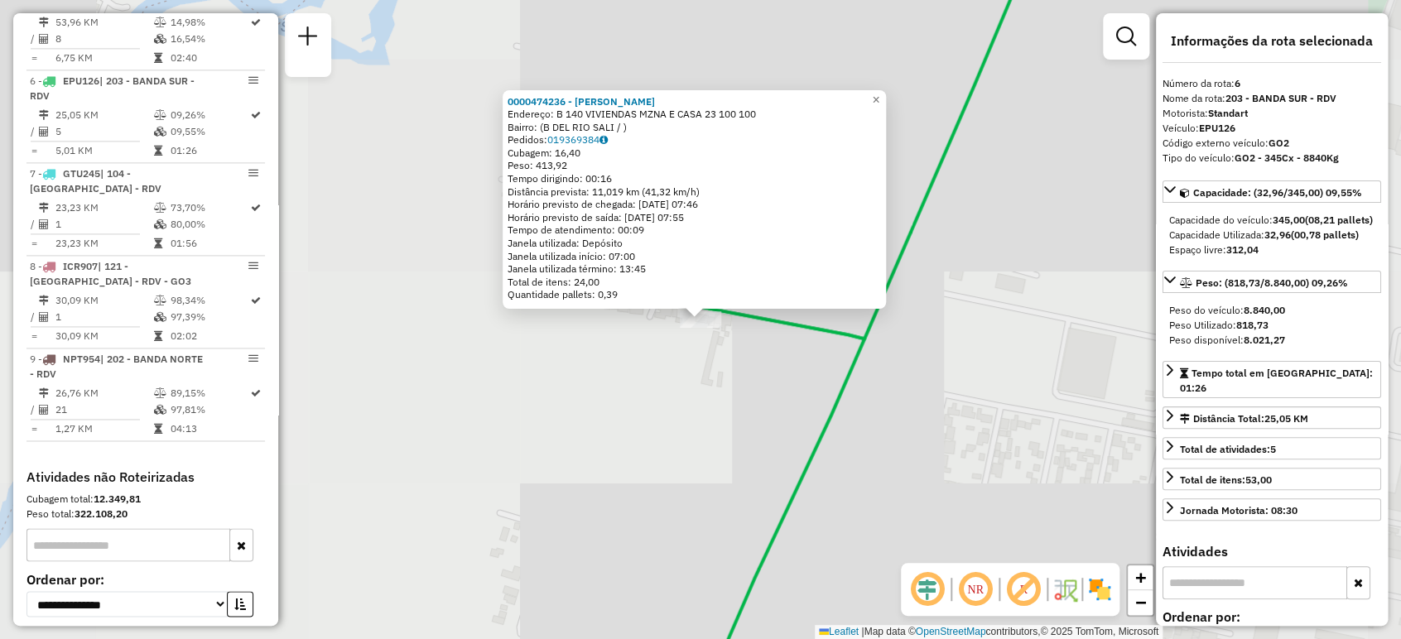
scroll to position [1126, 0]
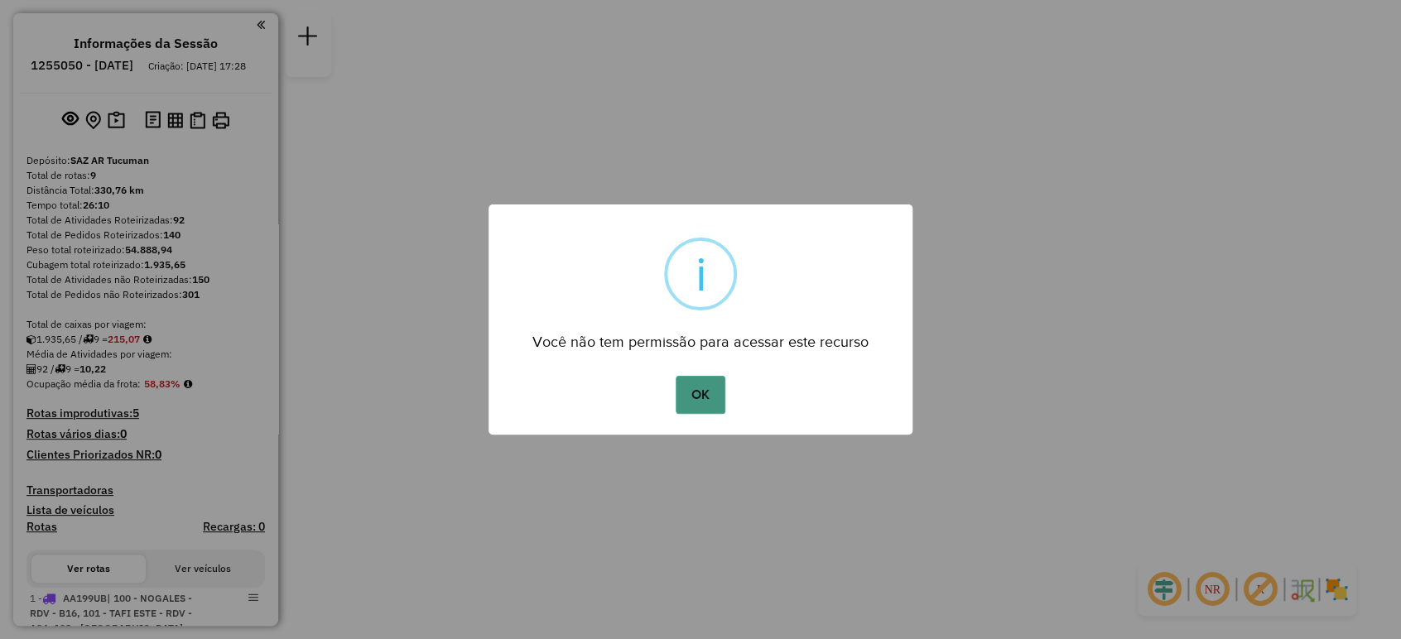
click at [705, 387] on button "OK" at bounding box center [700, 395] width 49 height 38
click at [699, 392] on button "OK" at bounding box center [700, 395] width 49 height 38
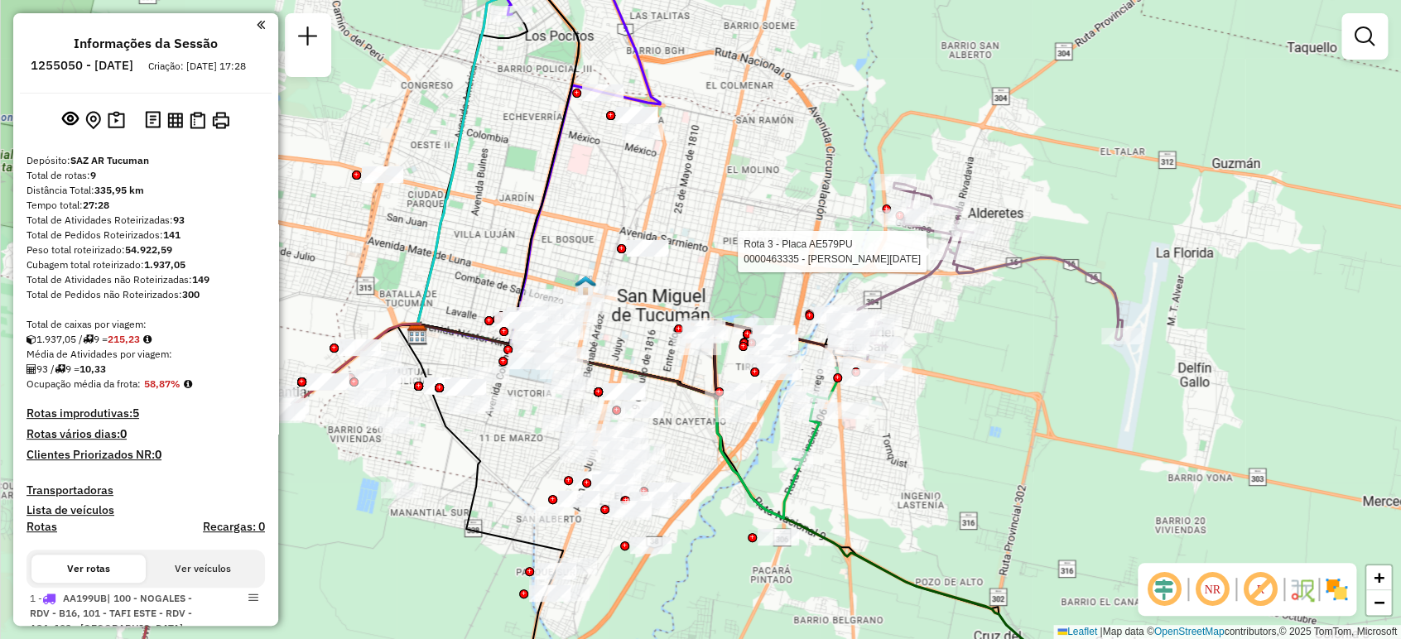
click at [941, 260] on div at bounding box center [950, 251] width 41 height 17
select select "**********"
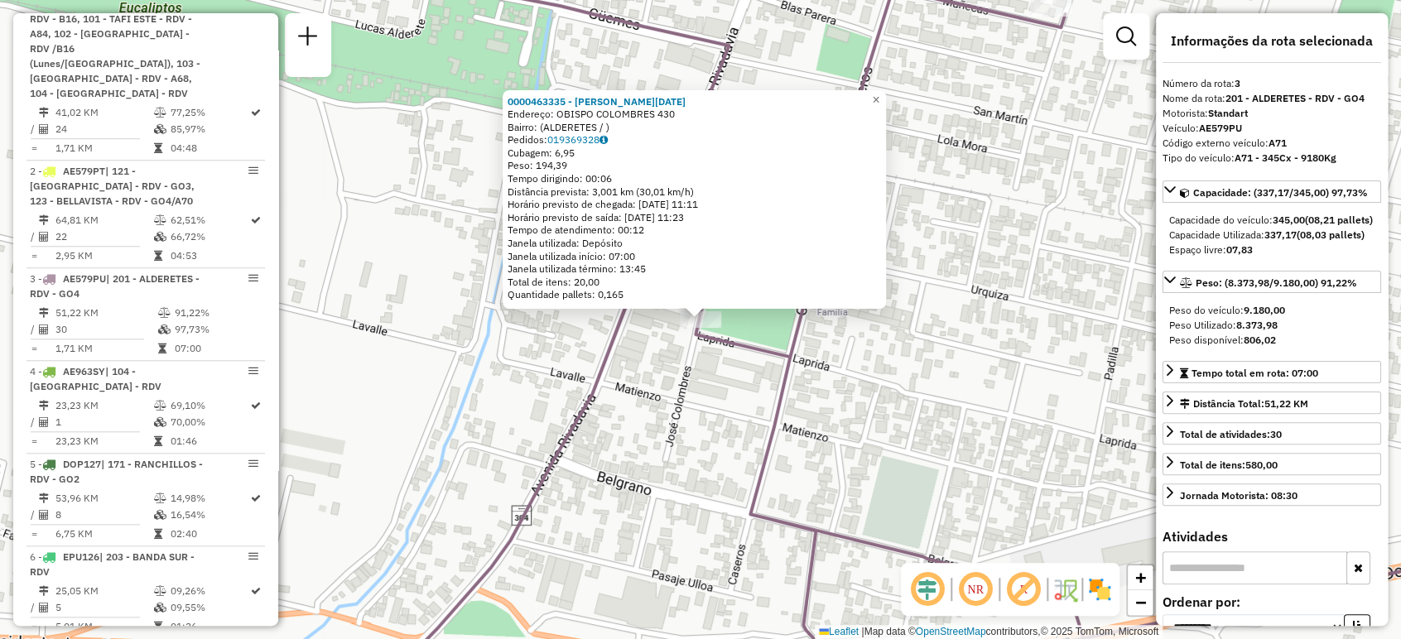
scroll to position [848, 0]
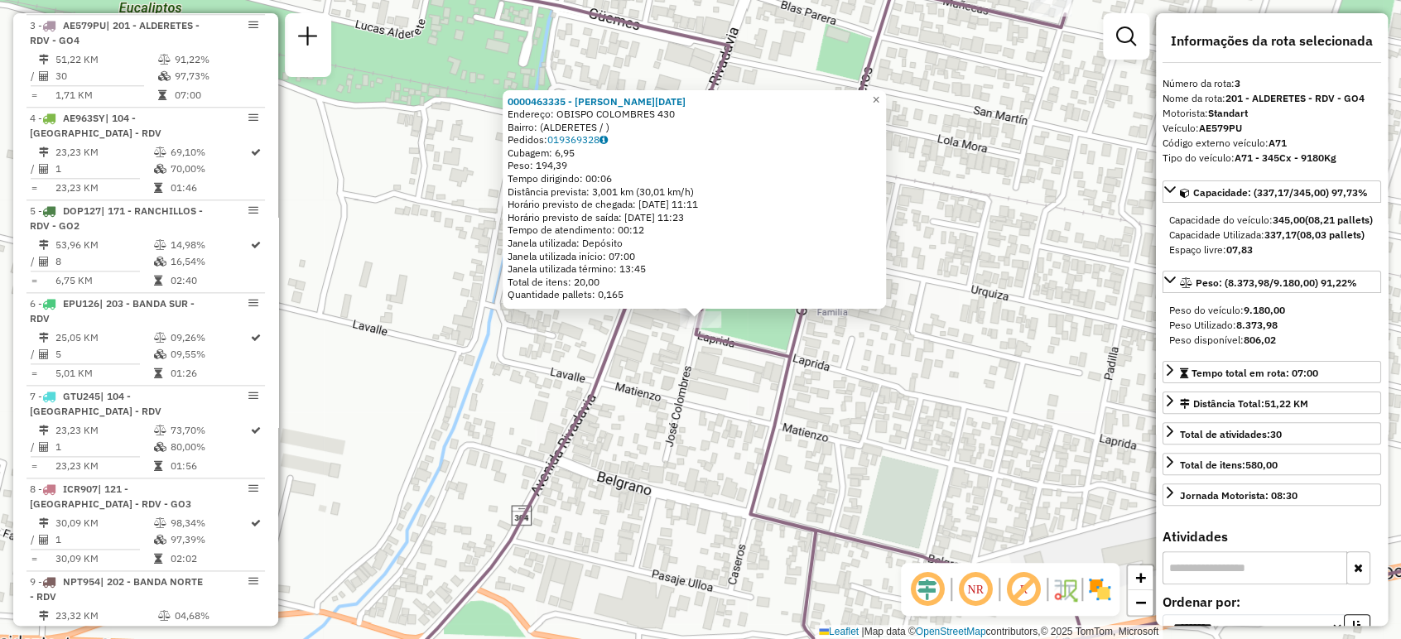
click at [795, 413] on div "0000463335 - RODRIGUEZ LUCIA ABIGAIL Endereço: OBISPO COLOMBRES 430 Bairro: (AL…" at bounding box center [700, 319] width 1401 height 639
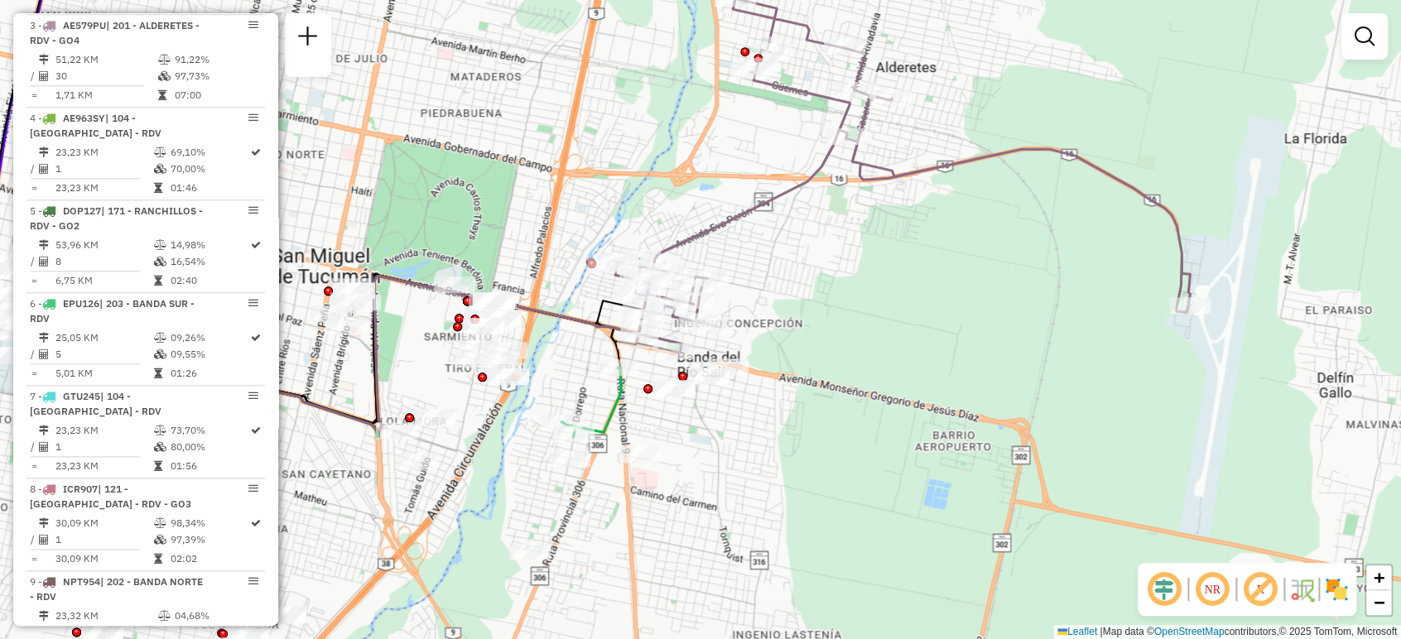
drag, startPoint x: 825, startPoint y: 474, endPoint x: 888, endPoint y: 209, distance: 272.1
click at [888, 209] on div "Janela de atendimento Grade de atendimento Capacidade Transportadoras Veículos …" at bounding box center [700, 319] width 1401 height 639
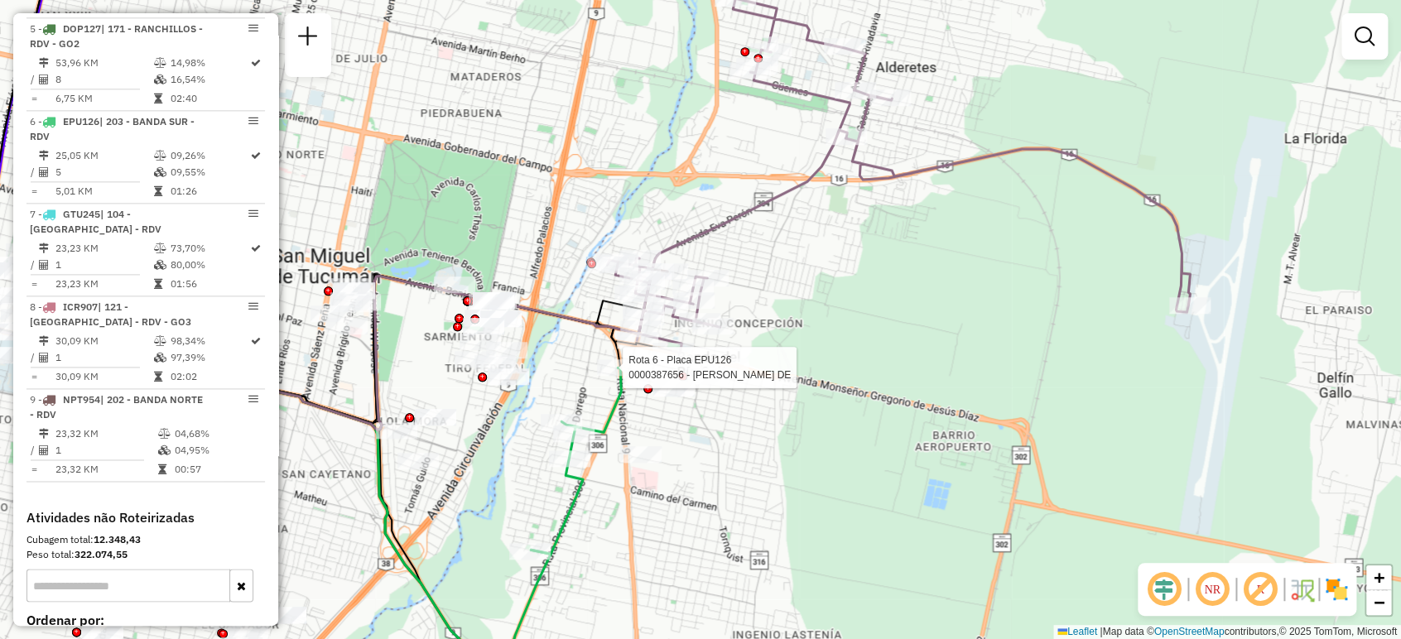
select select "**********"
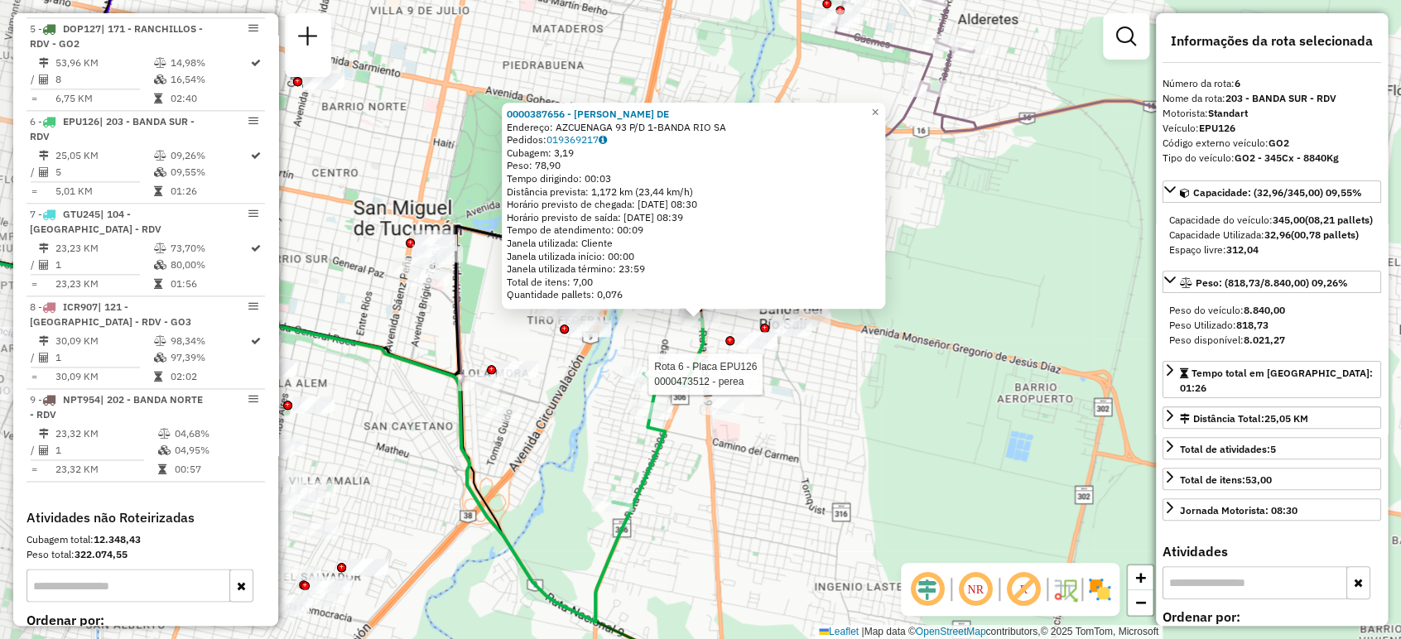
scroll to position [1126, 0]
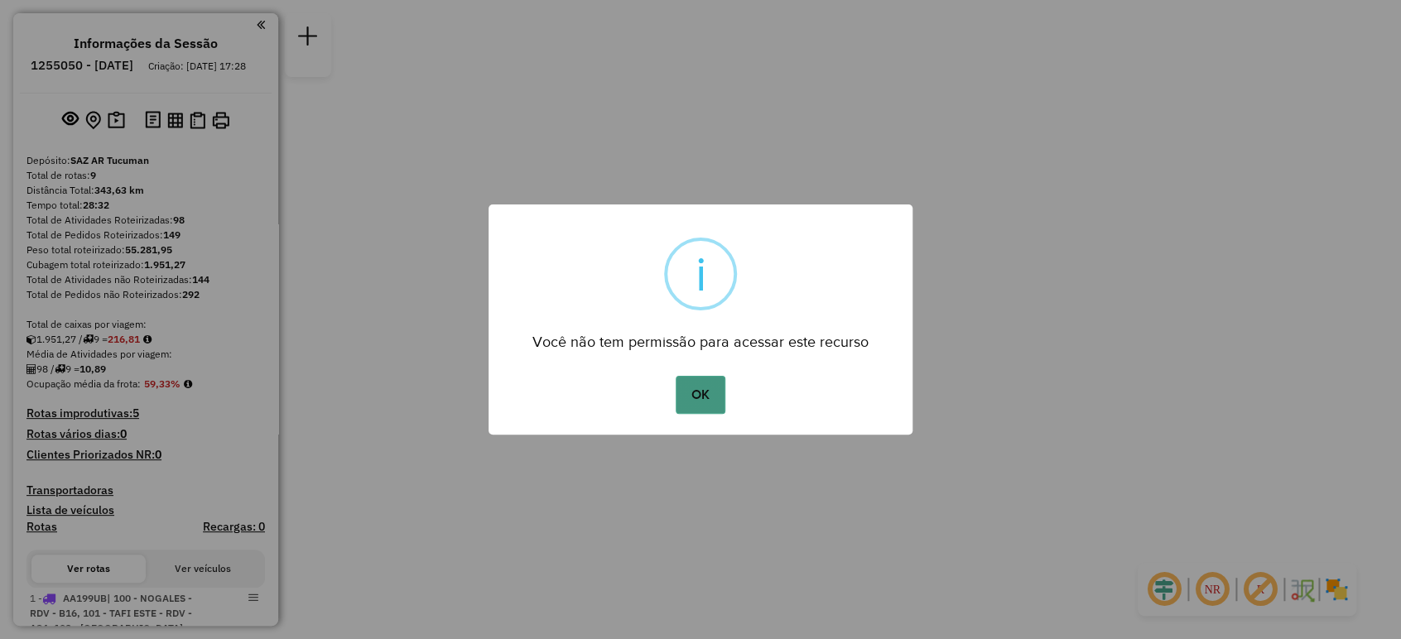
click at [704, 394] on button "OK" at bounding box center [700, 395] width 49 height 38
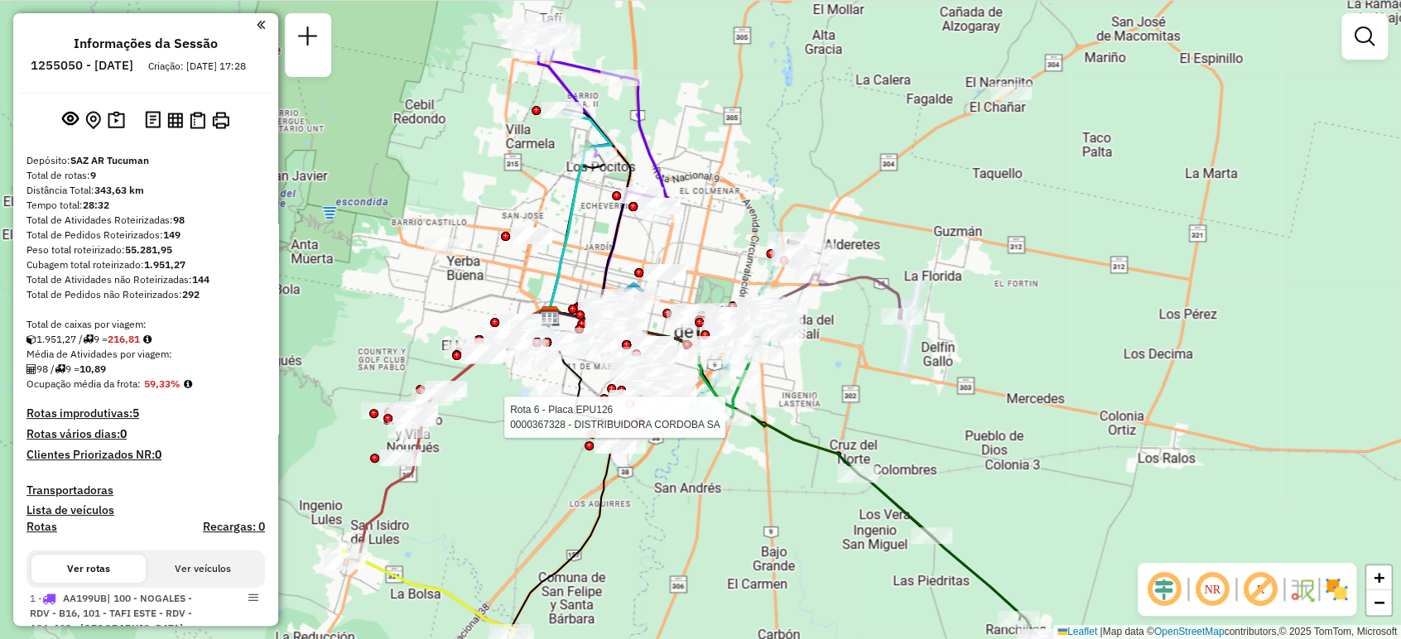
select select "**********"
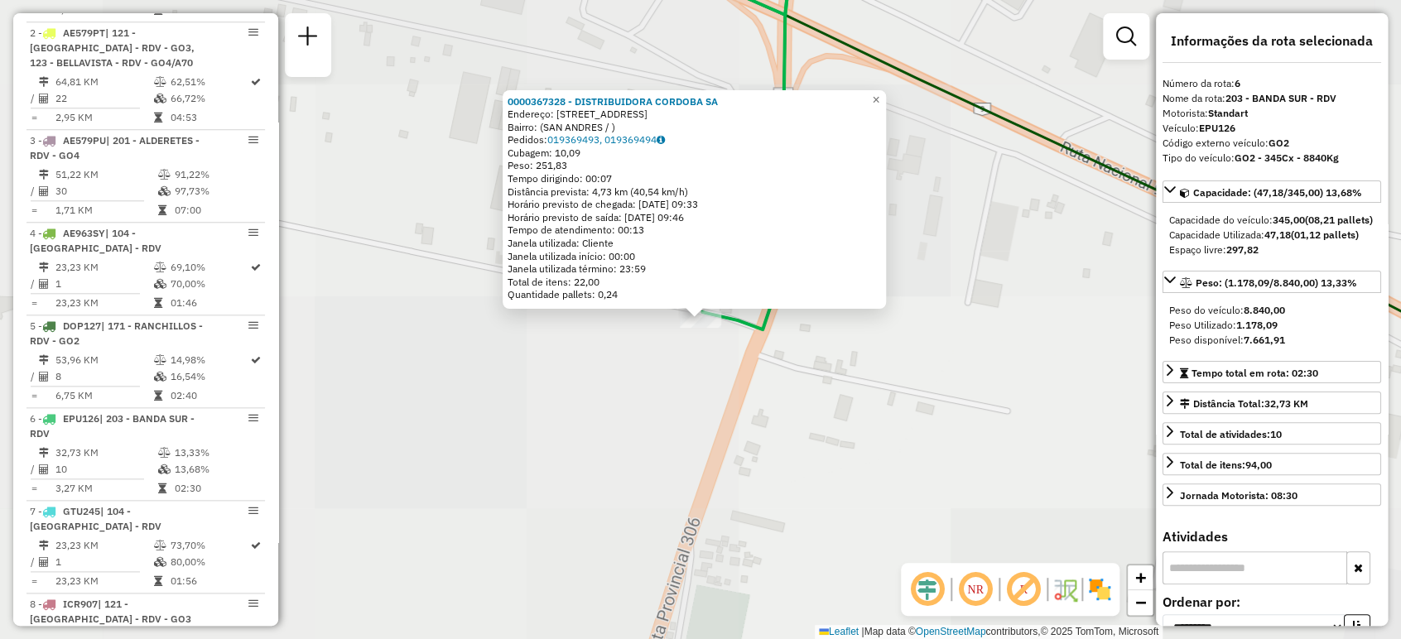
scroll to position [1126, 0]
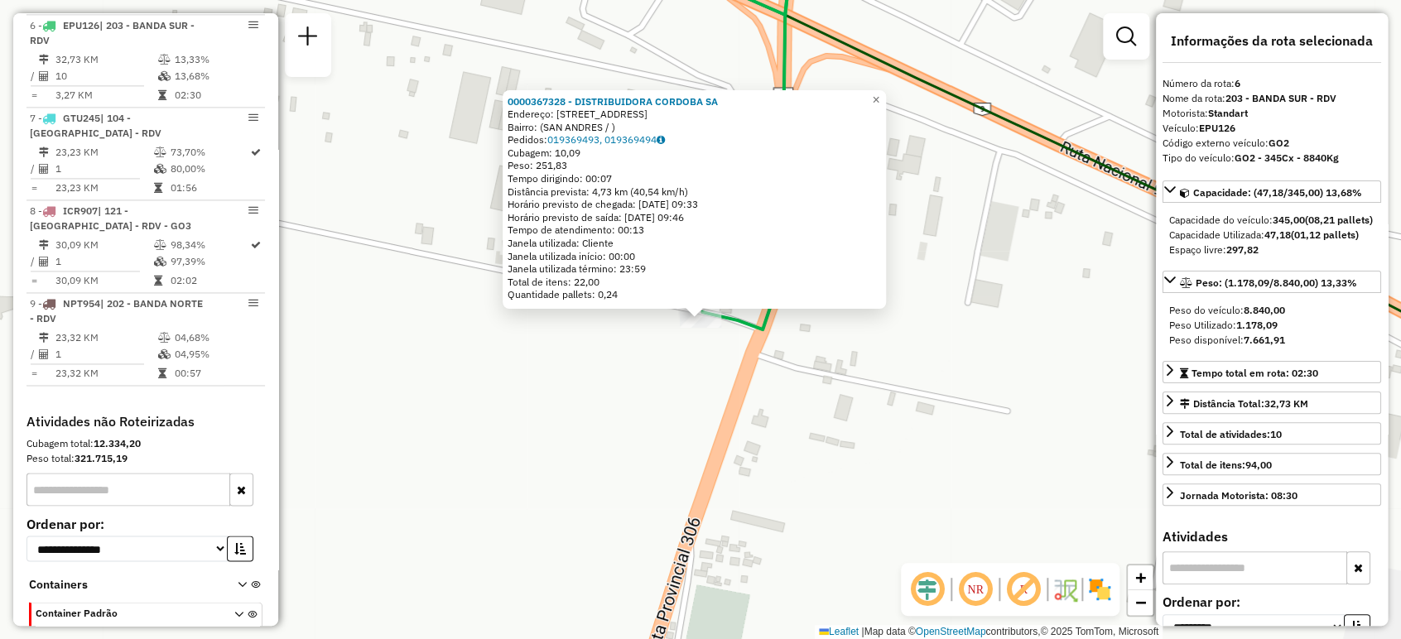
click at [686, 414] on div "0000367328 - DISTRIBUIDORA CORDOBA SA [GEOGRAPHIC_DATA]: [STREET_ADDRESS] Pedid…" at bounding box center [700, 319] width 1401 height 639
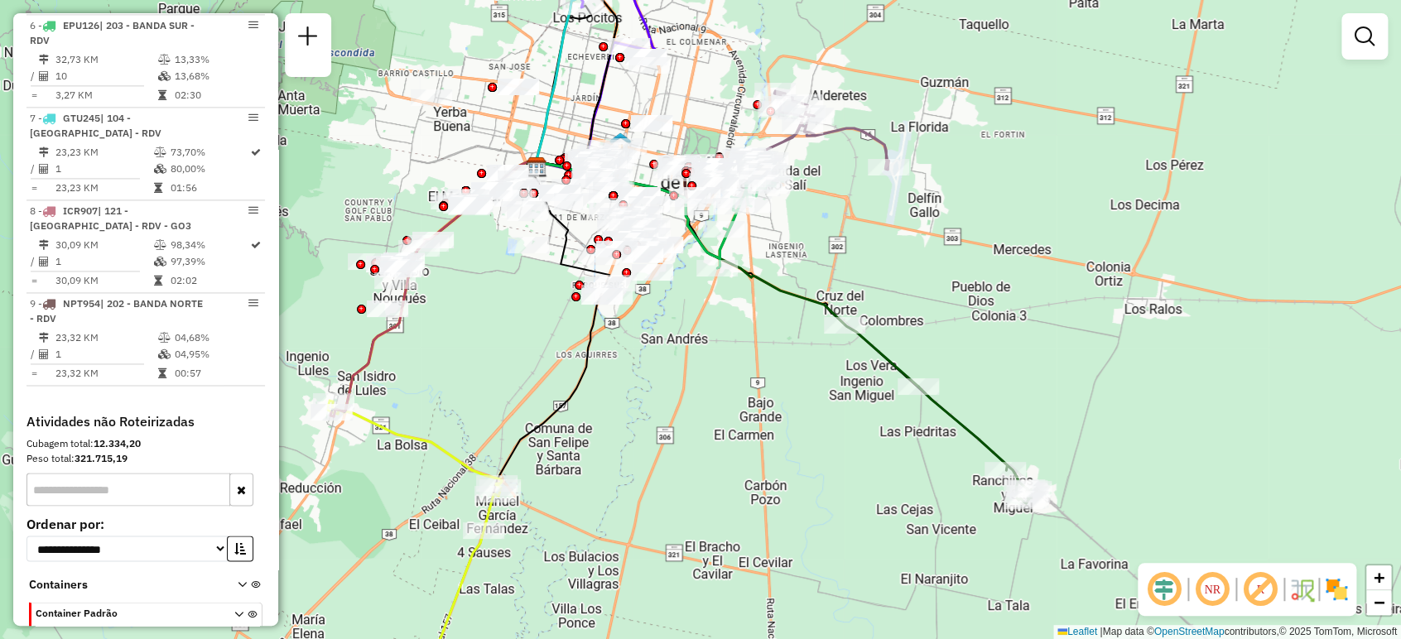
click at [1133, 435] on div "Janela de atendimento Grade de atendimento Capacidade Transportadoras Veículos …" at bounding box center [700, 319] width 1401 height 639
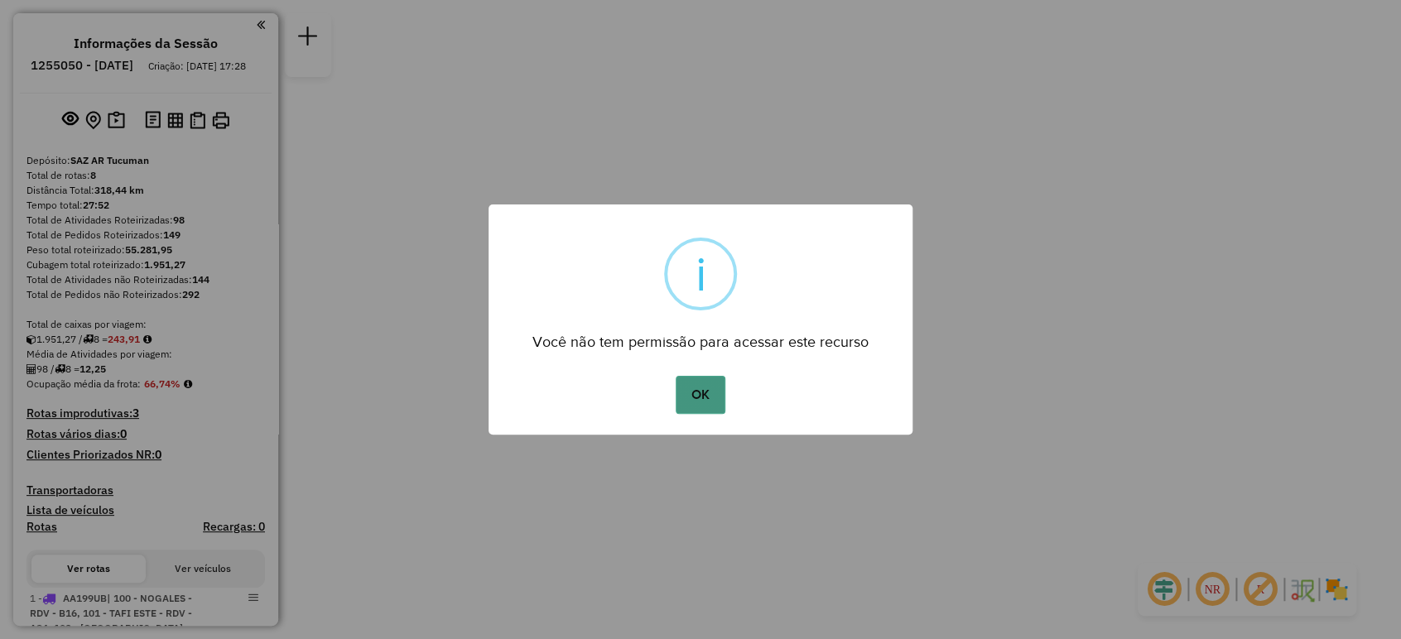
click at [715, 397] on button "OK" at bounding box center [700, 395] width 49 height 38
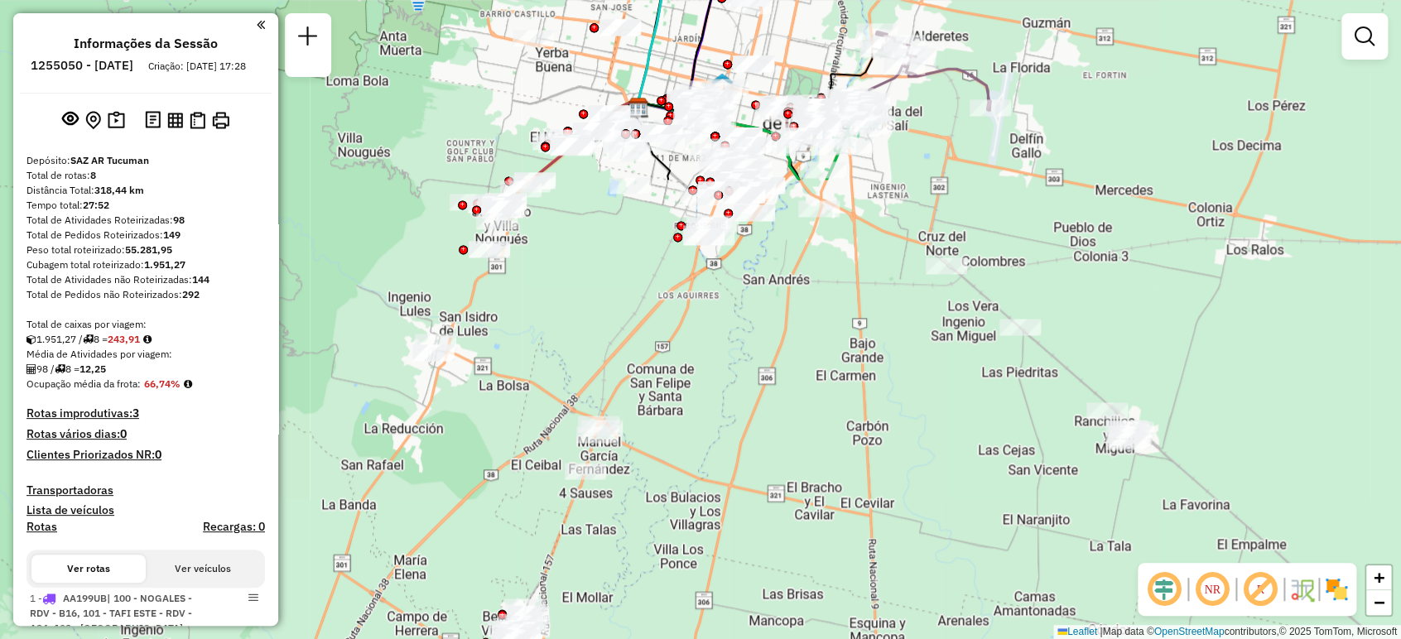
drag, startPoint x: 628, startPoint y: 568, endPoint x: 662, endPoint y: 45, distance: 524.3
click at [662, 45] on icon at bounding box center [668, 4] width 61 height 204
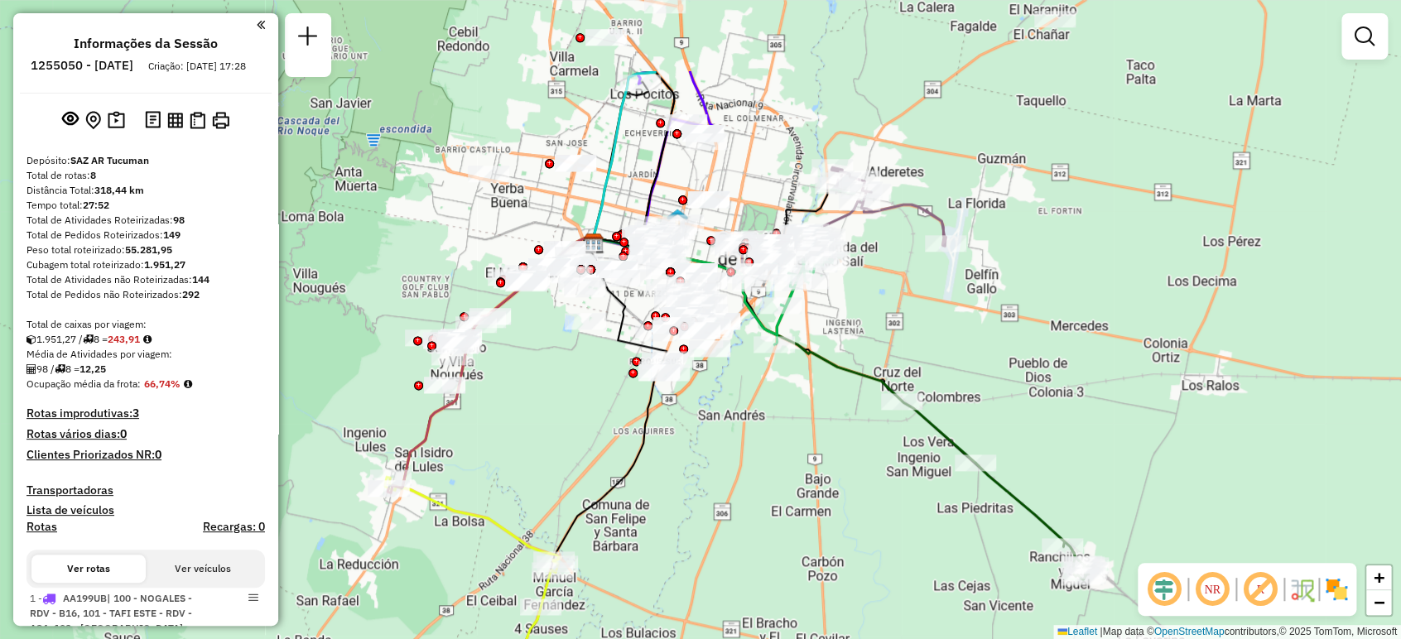
drag, startPoint x: 734, startPoint y: 283, endPoint x: 689, endPoint y: 419, distance: 143.0
click at [689, 419] on div "Janela de atendimento Grade de atendimento Capacidade Transportadoras Veículos …" at bounding box center [700, 319] width 1401 height 639
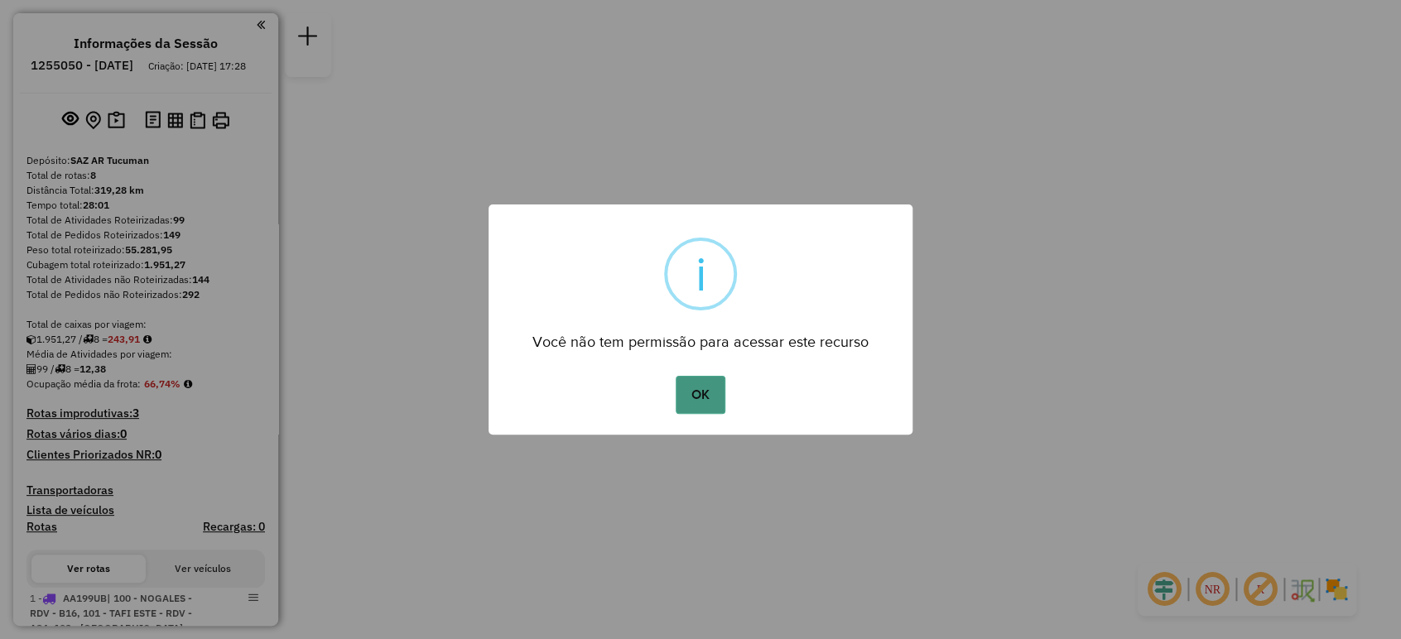
click at [687, 388] on button "OK" at bounding box center [700, 395] width 49 height 38
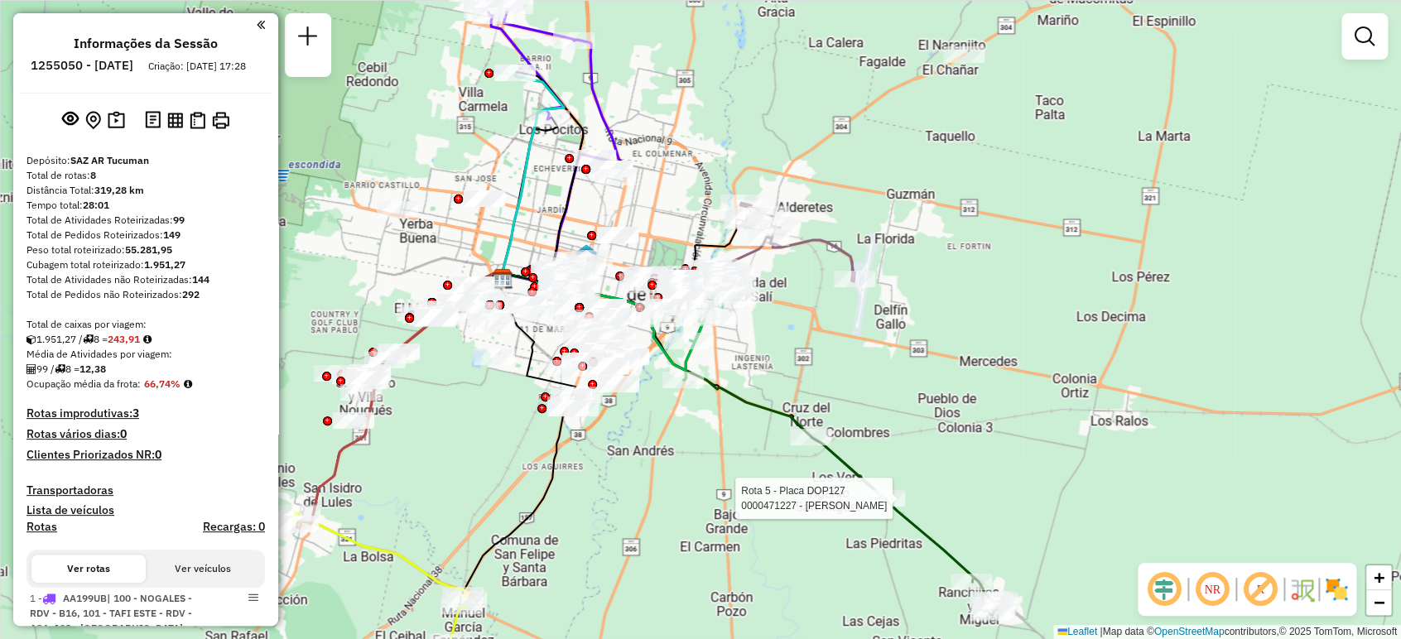
select select "**********"
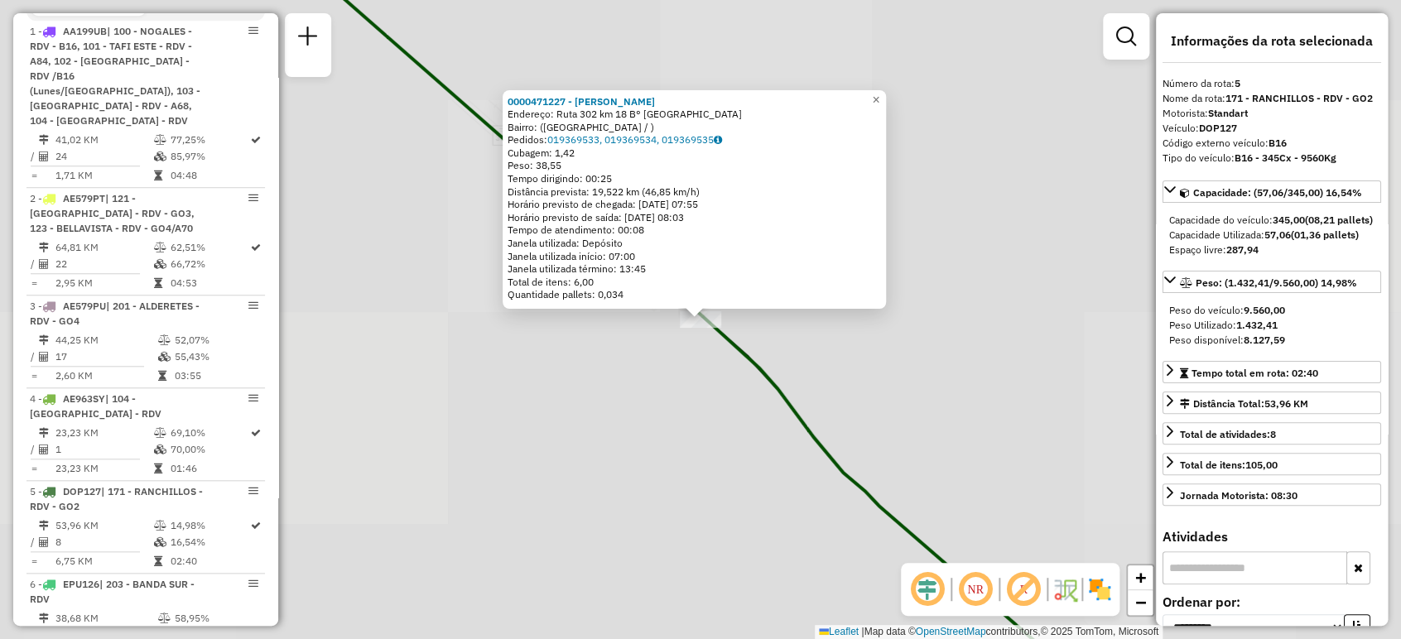
scroll to position [1033, 0]
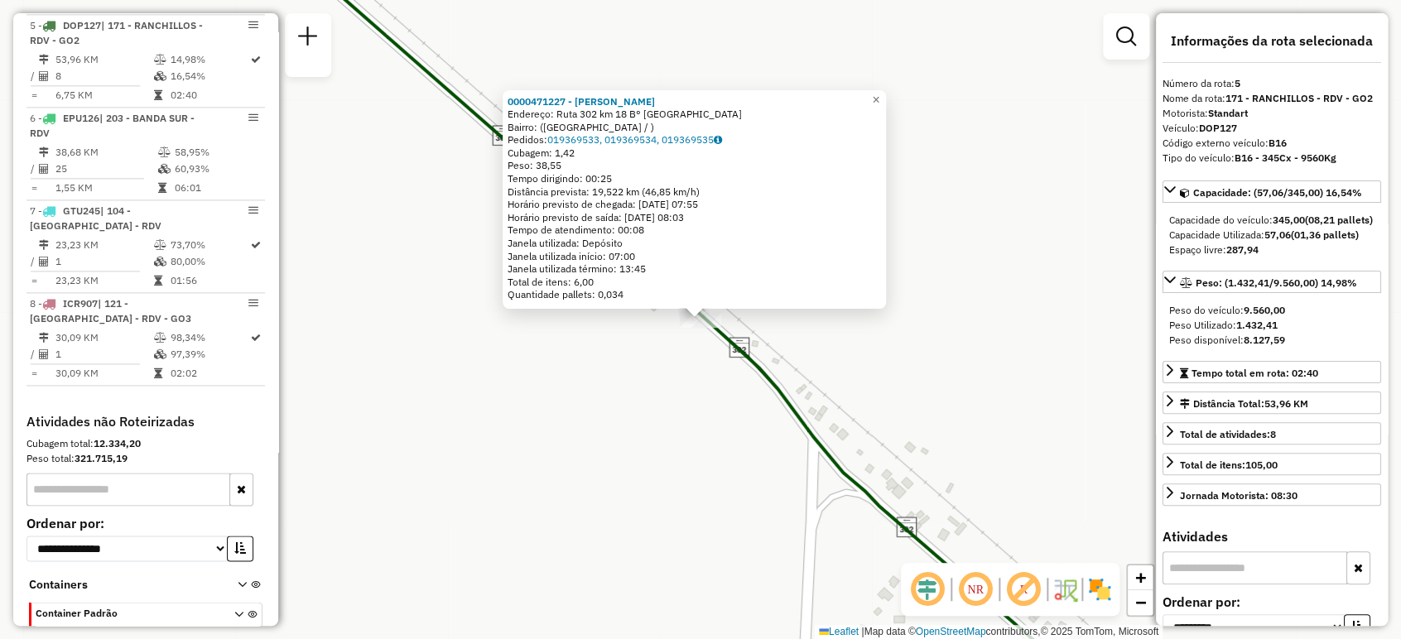
click at [699, 501] on div "0000471227 - Soria sebastian Endereço: Ruta 302 km 18 B° San Miguel Bairro: (Ra…" at bounding box center [700, 319] width 1401 height 639
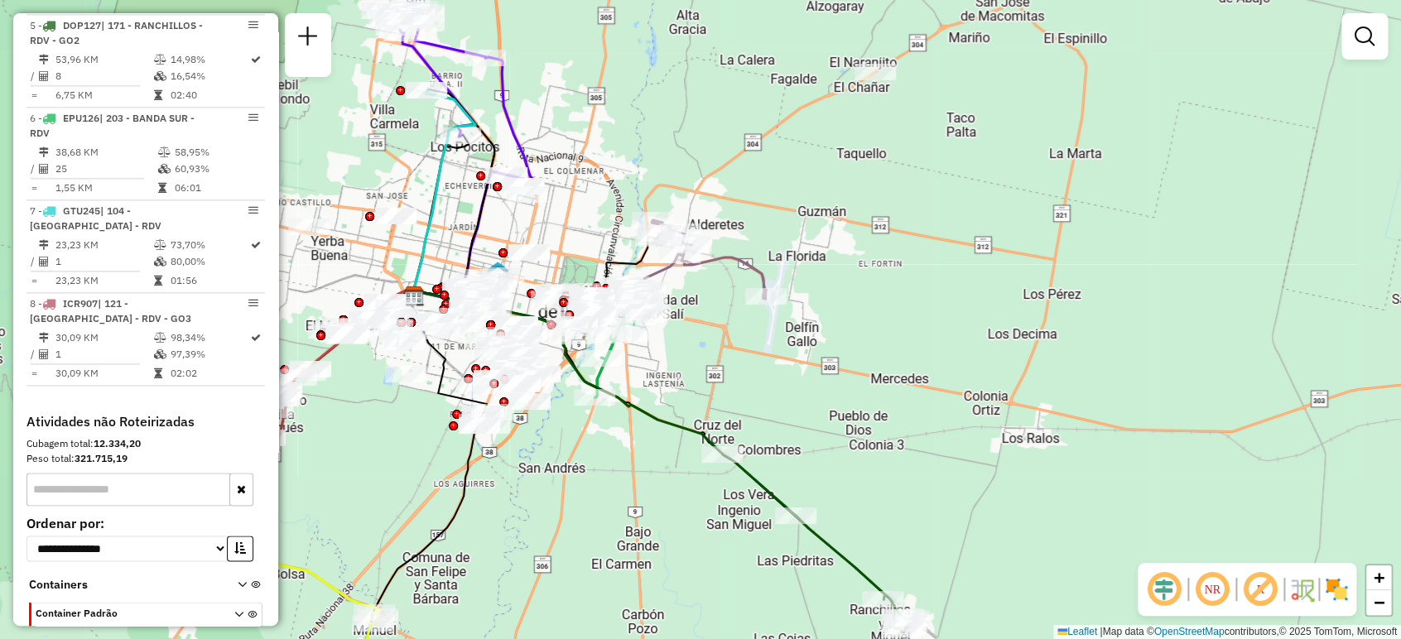
drag, startPoint x: 609, startPoint y: 321, endPoint x: 709, endPoint y: 363, distance: 107.6
click at [709, 363] on div "Janela de atendimento Grade de atendimento Capacidade Transportadoras Veículos …" at bounding box center [700, 319] width 1401 height 639
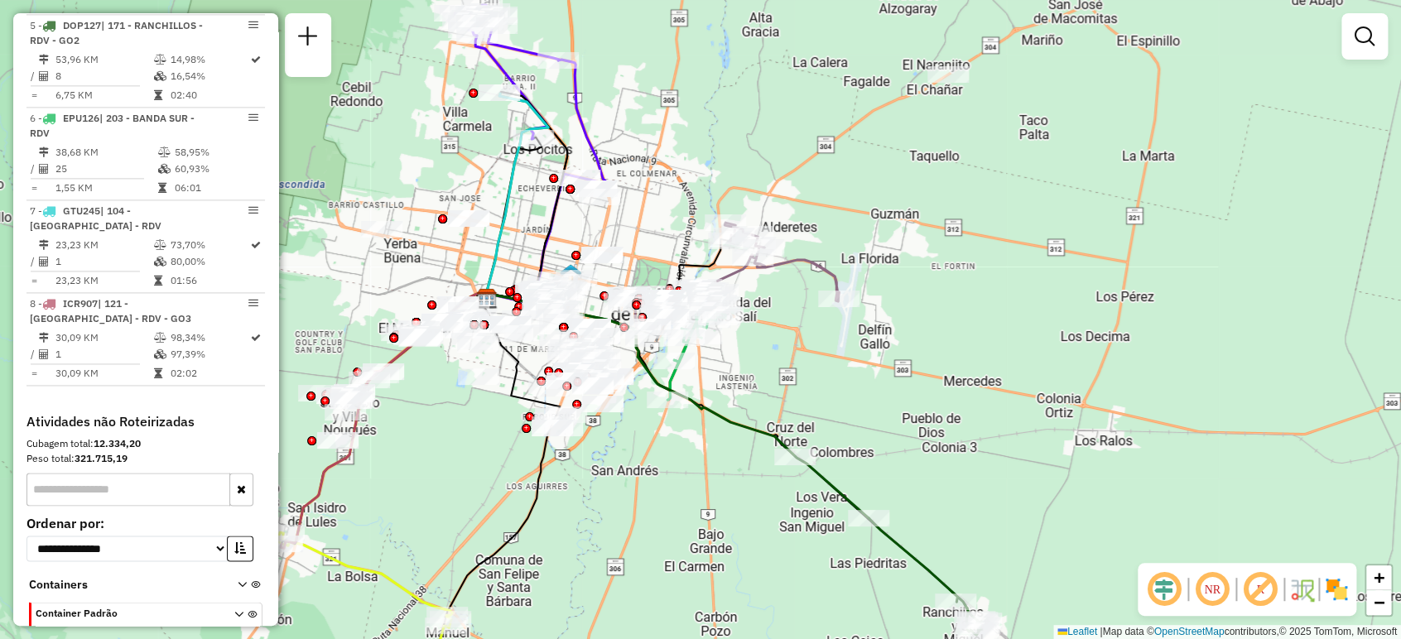
drag, startPoint x: 792, startPoint y: 345, endPoint x: 852, endPoint y: 349, distance: 59.7
click at [852, 349] on div "Janela de atendimento Grade de atendimento Capacidade Transportadoras Veículos …" at bounding box center [700, 319] width 1401 height 639
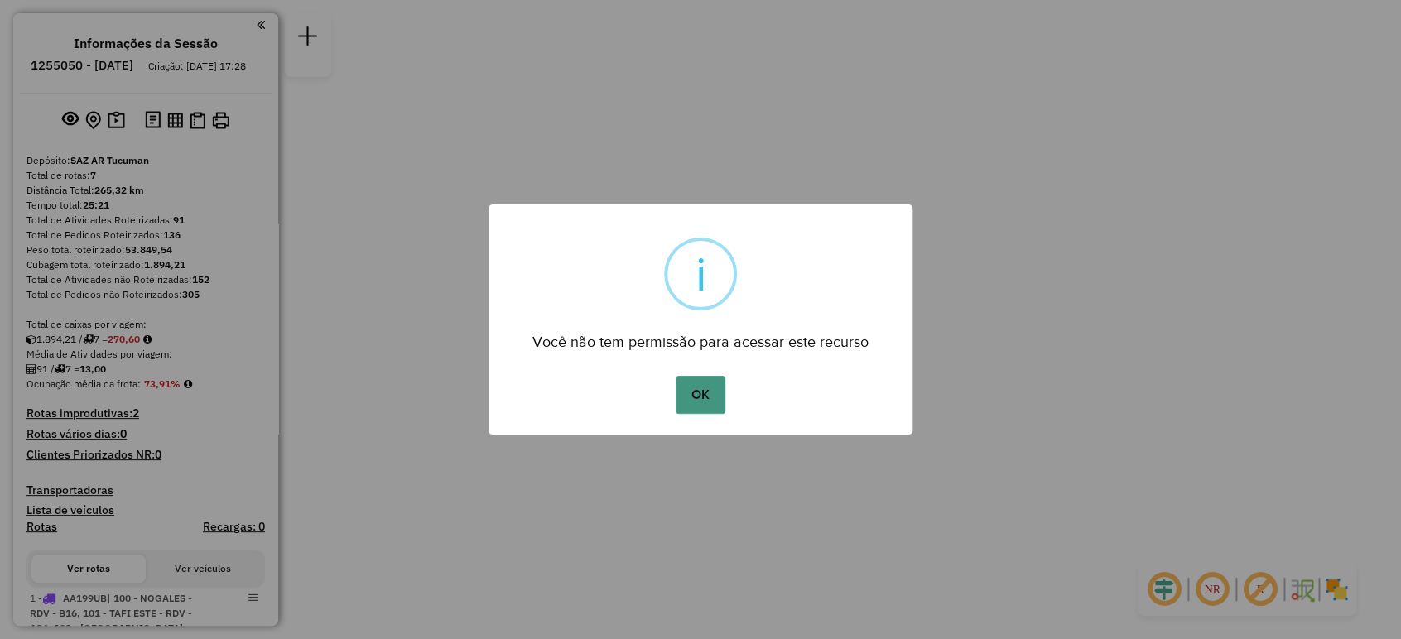
click at [715, 393] on button "OK" at bounding box center [700, 395] width 49 height 38
click at [681, 392] on button "OK" at bounding box center [700, 395] width 49 height 38
click at [700, 407] on button "OK" at bounding box center [700, 395] width 49 height 38
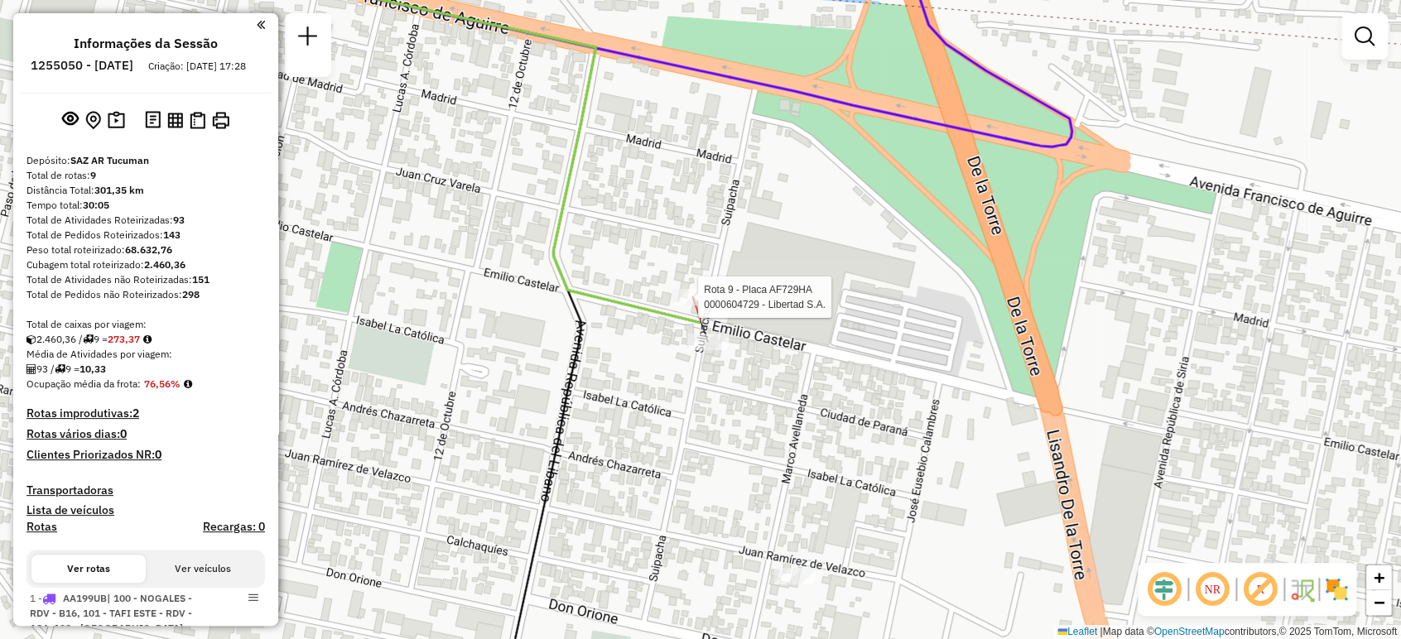
select select "**********"
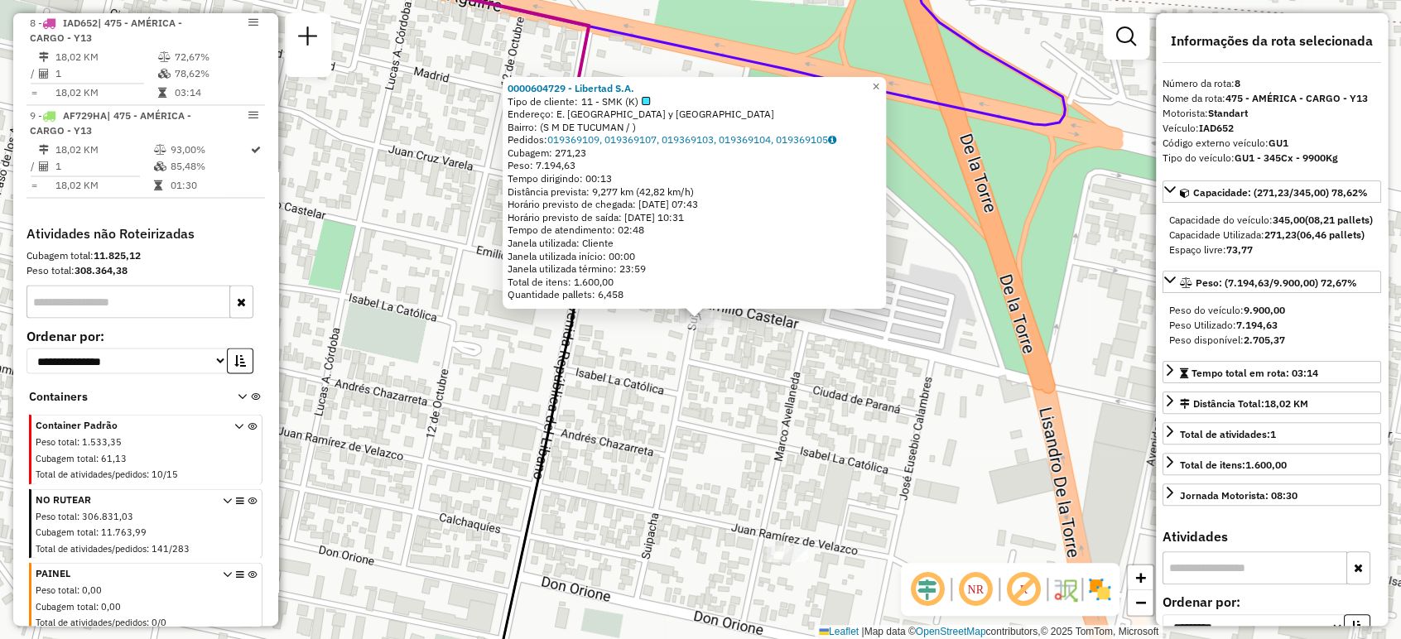
scroll to position [1311, 0]
click at [677, 344] on div "0000604729 - Libertad S.A. Tipo de cliente: 11 - SMK (K) Endereço: E. Castelar …" at bounding box center [700, 319] width 1401 height 639
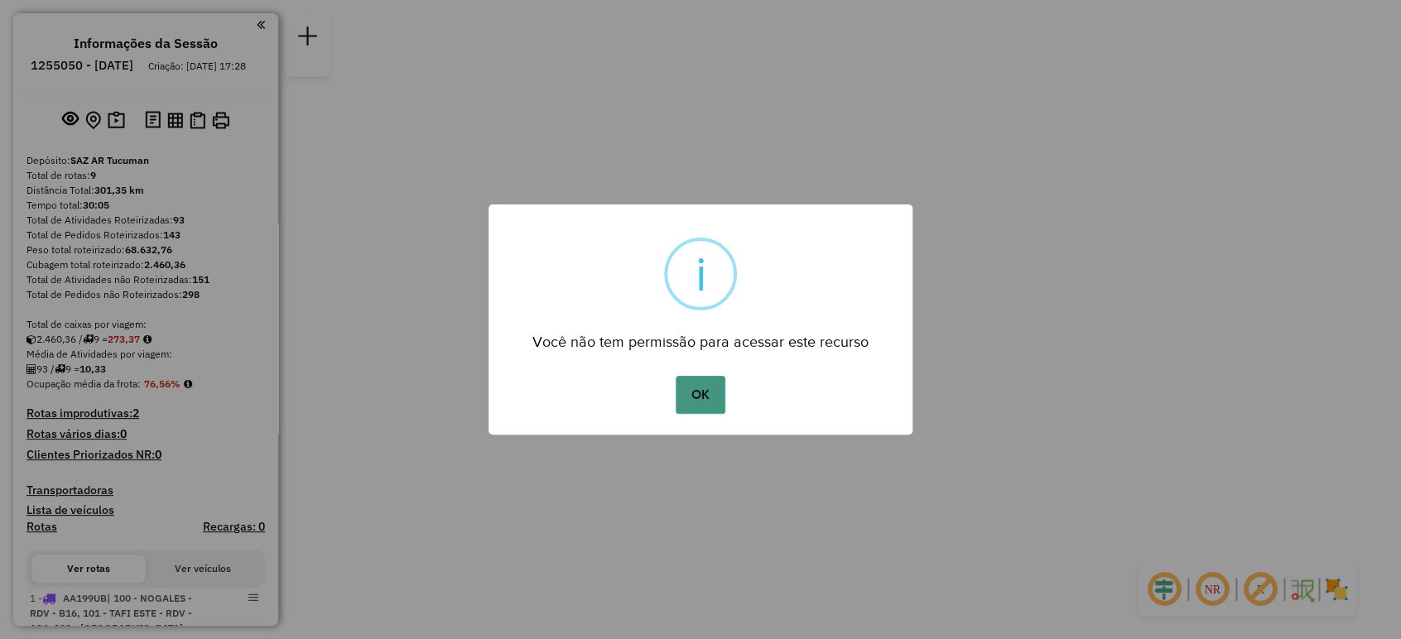
click at [703, 394] on button "OK" at bounding box center [700, 395] width 49 height 38
click at [698, 397] on button "OK" at bounding box center [700, 395] width 49 height 38
click at [695, 383] on button "OK" at bounding box center [700, 395] width 49 height 38
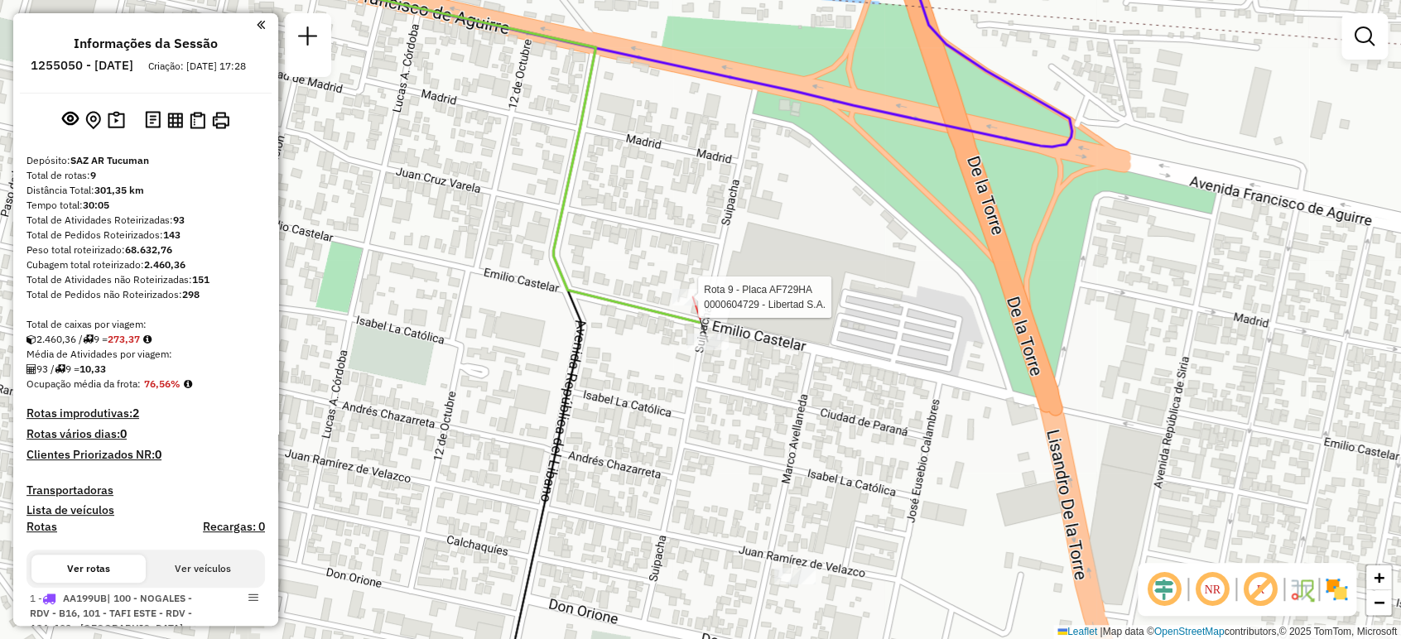
select select "**********"
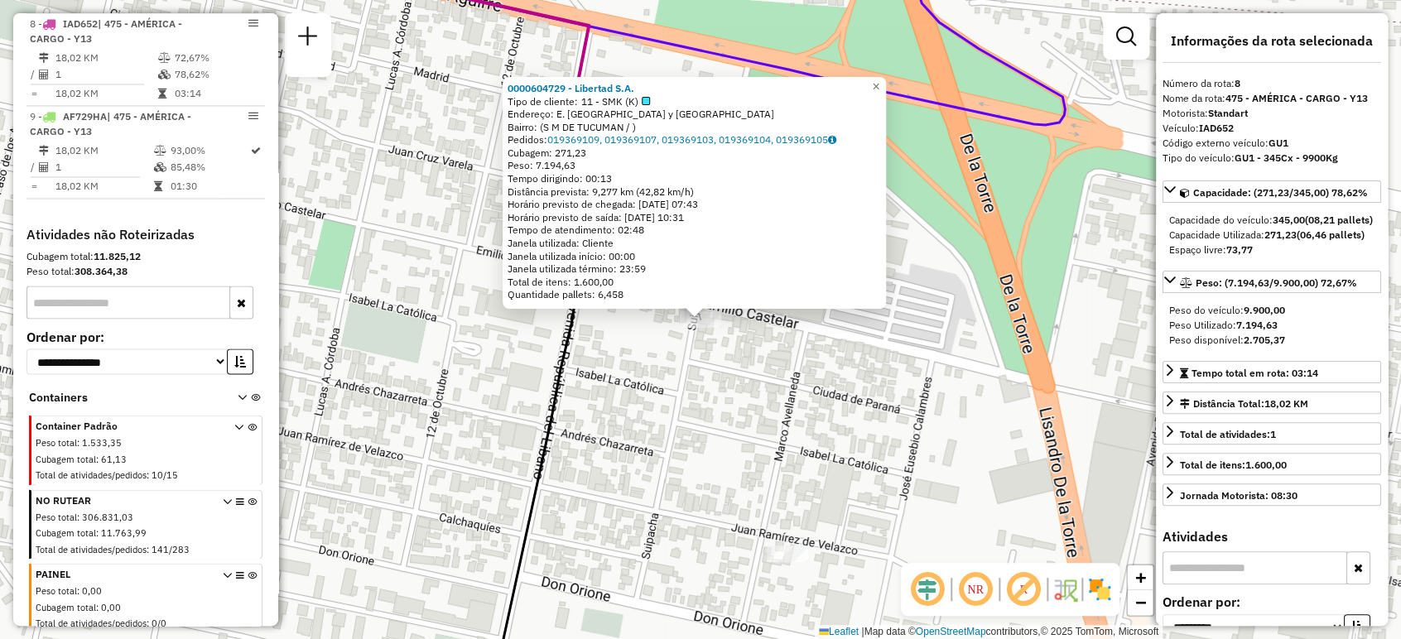
scroll to position [1311, 0]
click at [686, 368] on div "0000604729 - Libertad S.A. Tipo de cliente: 11 - SMK (K) Endereço: E. Castelar …" at bounding box center [700, 319] width 1401 height 639
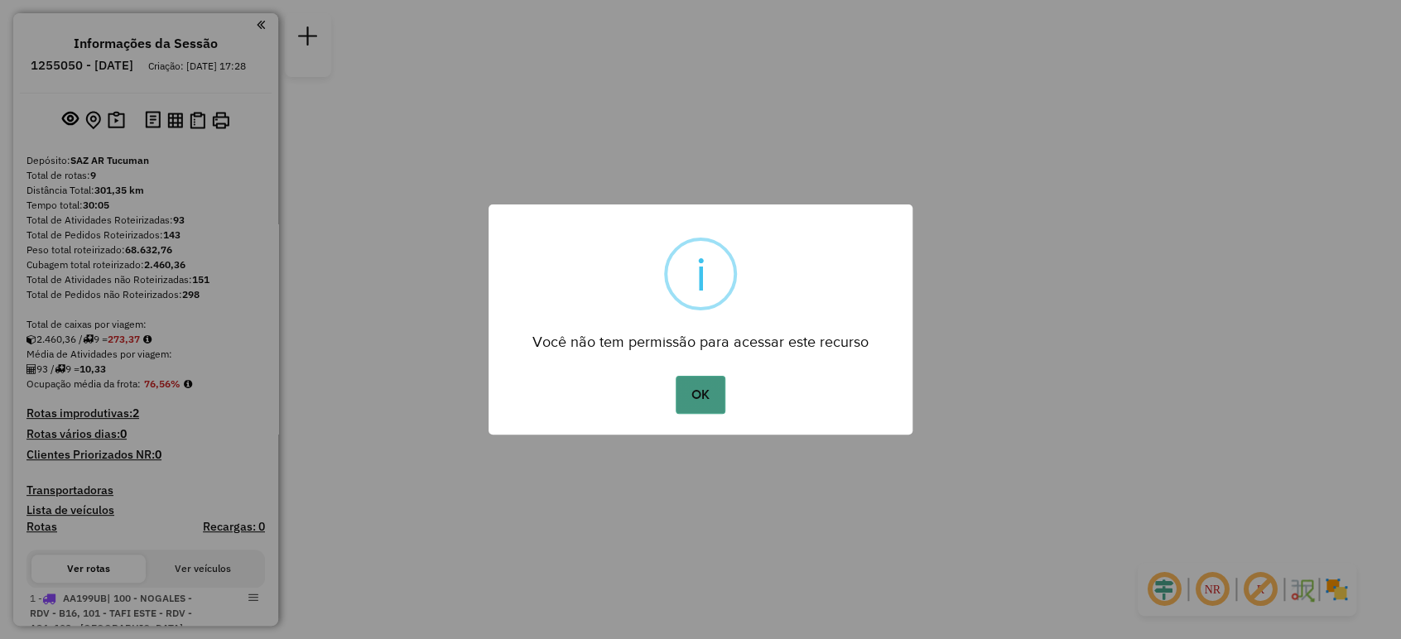
drag, startPoint x: 698, startPoint y: 397, endPoint x: 545, endPoint y: 248, distance: 214.3
click at [699, 397] on button "OK" at bounding box center [700, 395] width 49 height 38
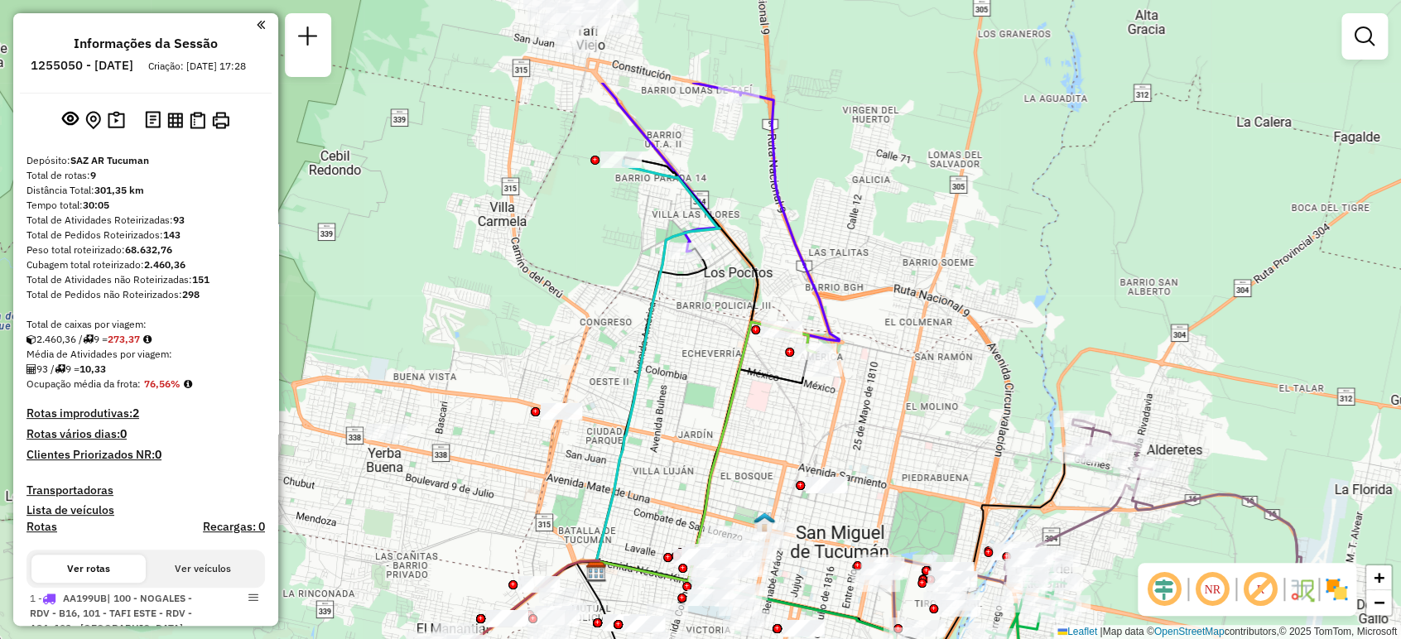
drag, startPoint x: 629, startPoint y: 296, endPoint x: 705, endPoint y: 444, distance: 165.5
click at [705, 444] on div "Janela de atendimento Grade de atendimento Capacidade Transportadoras Veículos …" at bounding box center [700, 319] width 1401 height 639
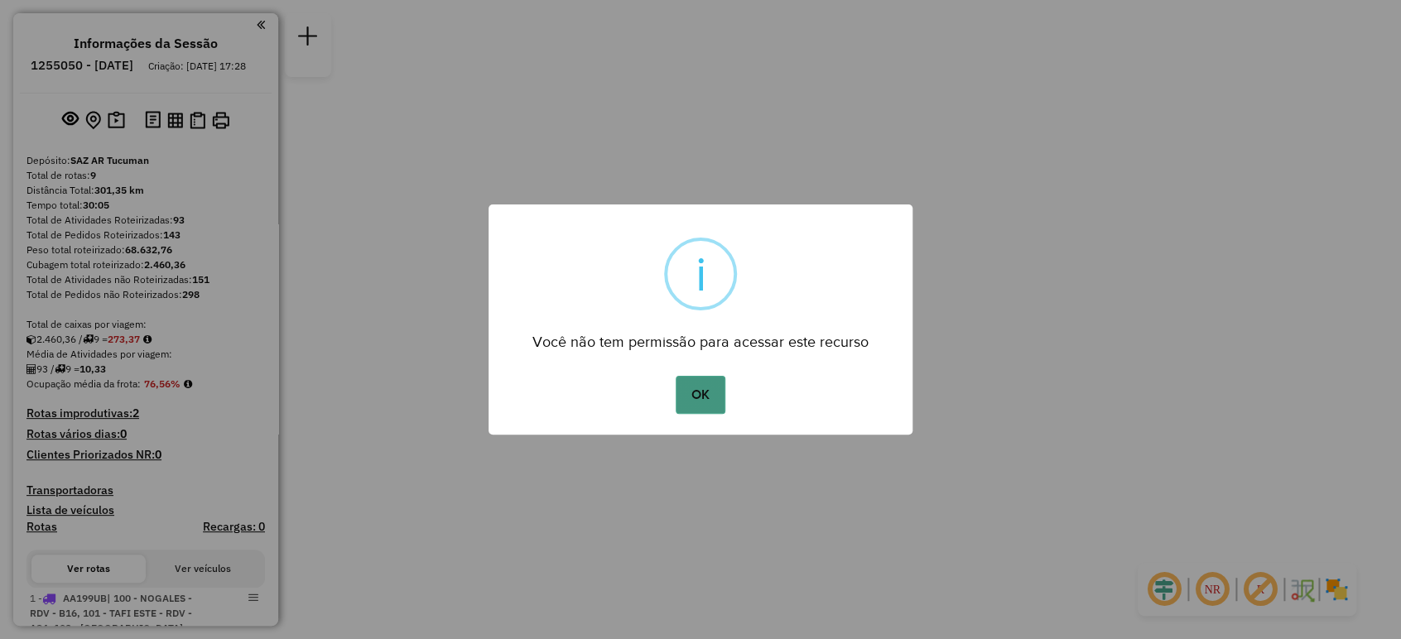
click at [709, 391] on button "OK" at bounding box center [700, 395] width 49 height 38
click at [697, 386] on button "OK" at bounding box center [700, 395] width 49 height 38
click at [695, 397] on button "OK" at bounding box center [700, 395] width 49 height 38
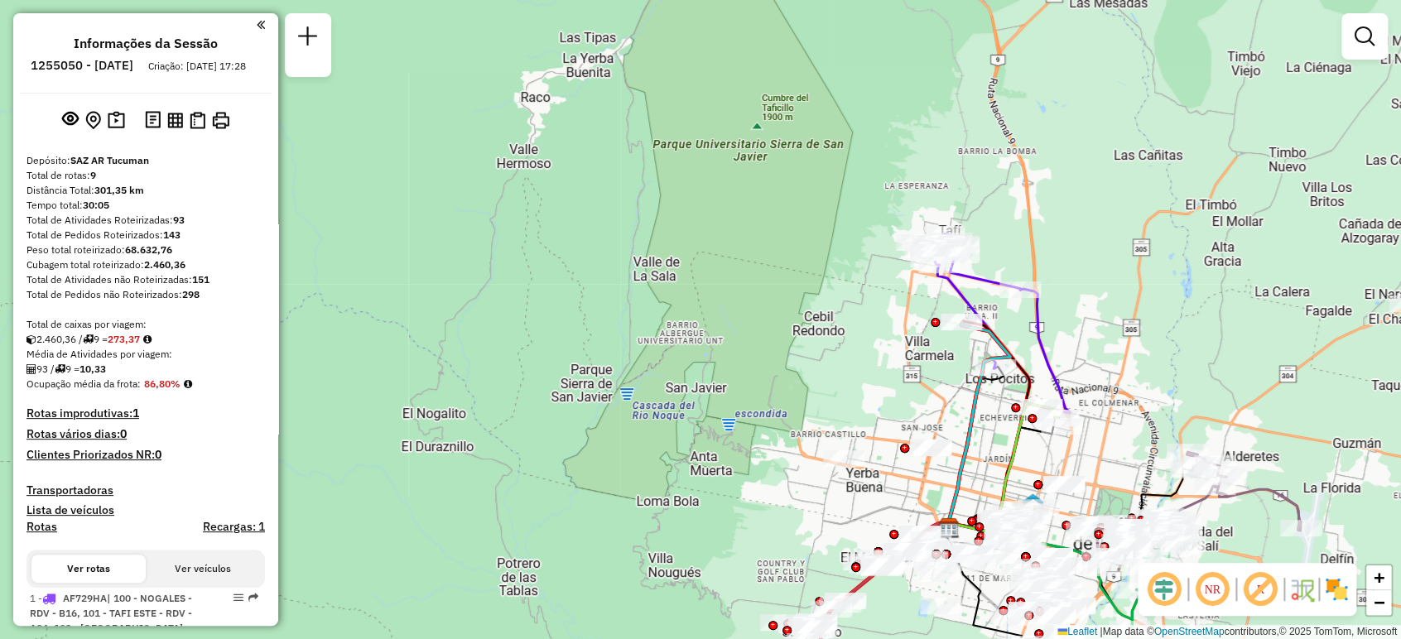
drag, startPoint x: 908, startPoint y: 409, endPoint x: 773, endPoint y: 296, distance: 175.8
click at [773, 296] on div "Janela de atendimento Grade de atendimento Capacidade Transportadoras Veículos …" at bounding box center [700, 319] width 1401 height 639
